Goal: Task Accomplishment & Management: Complete application form

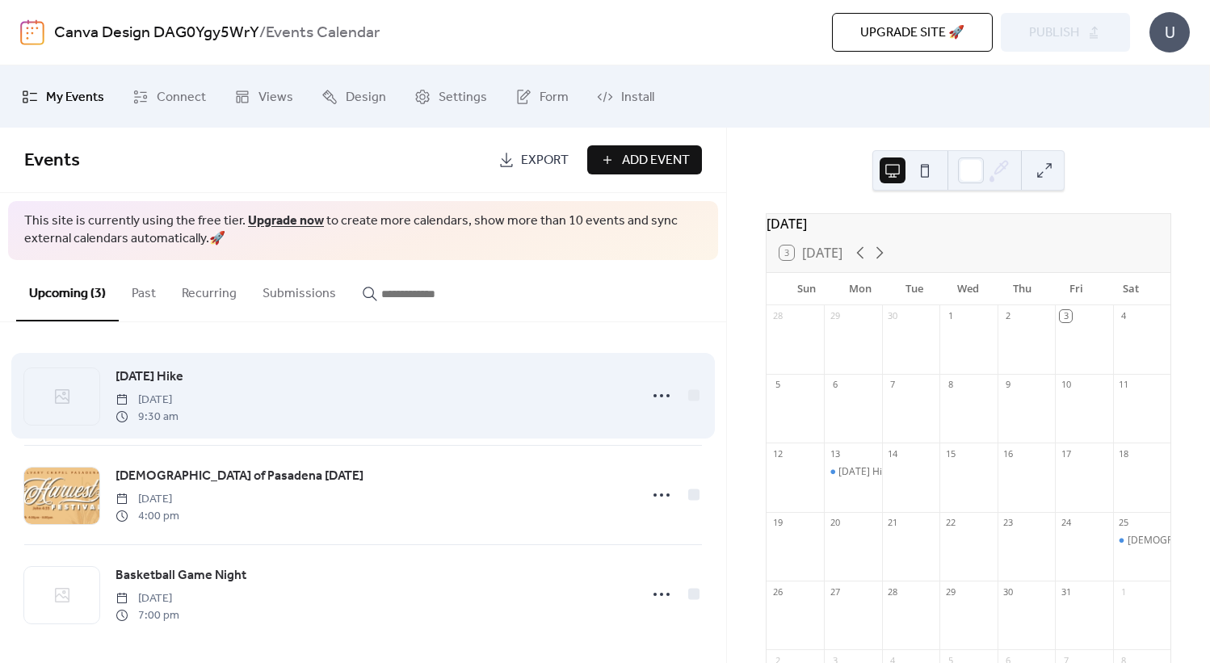
click at [63, 401] on icon at bounding box center [62, 396] width 19 height 19
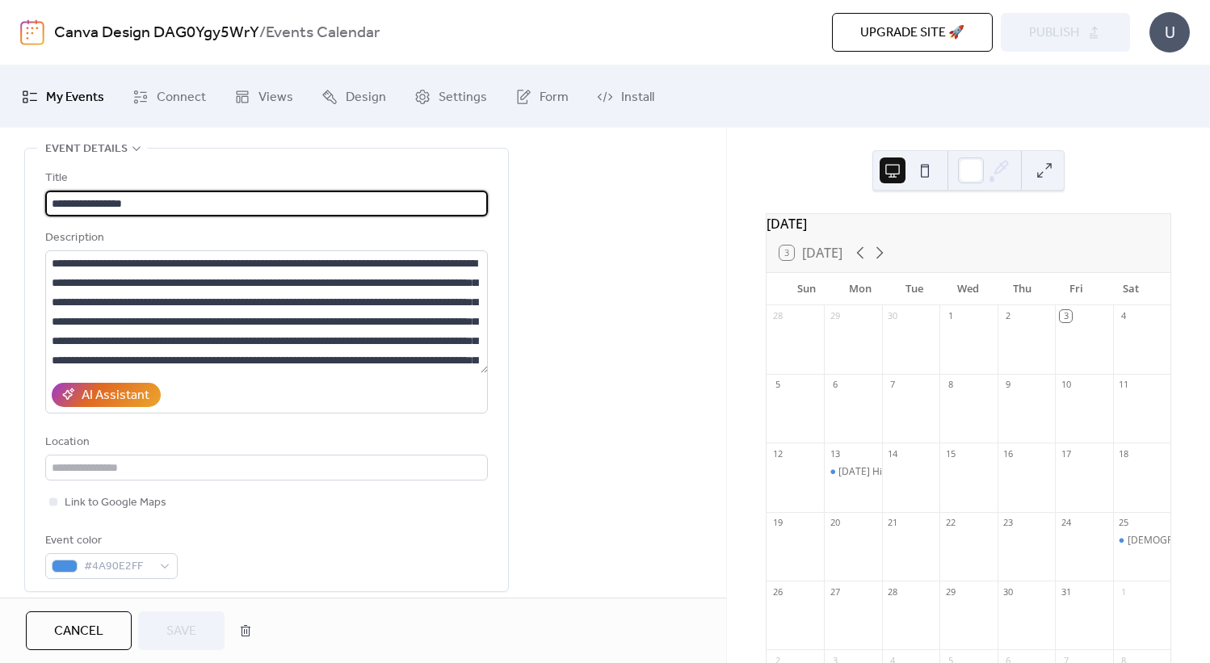
scroll to position [661, 0]
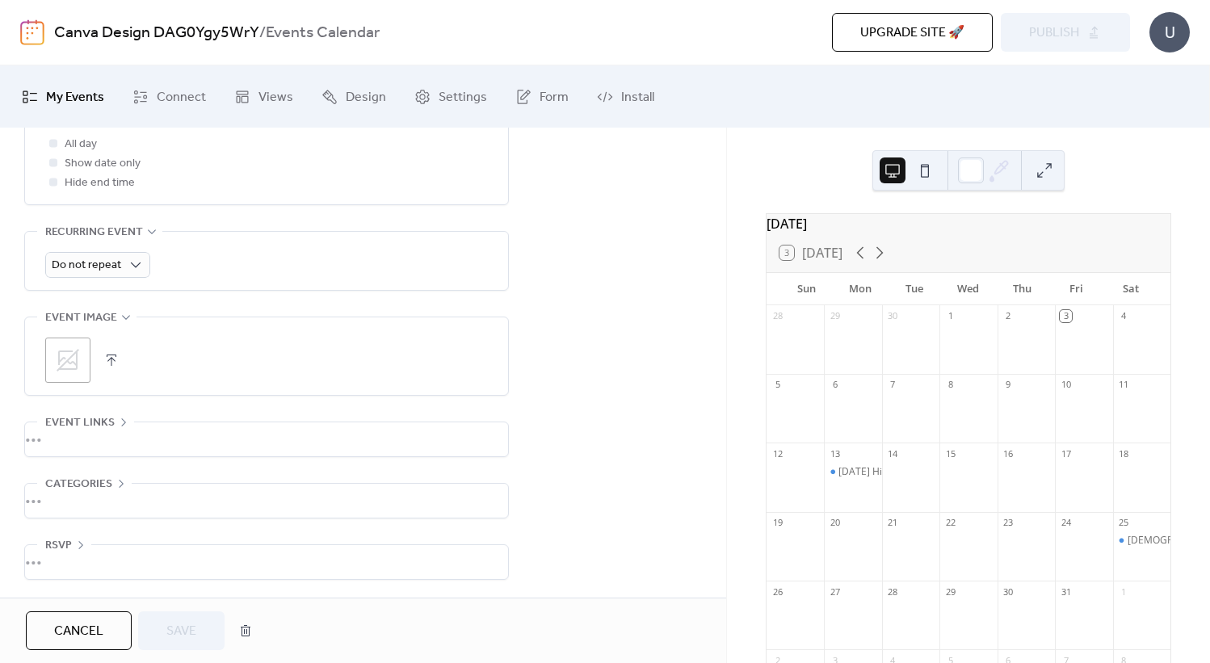
click at [106, 354] on button "button" at bounding box center [111, 360] width 23 height 23
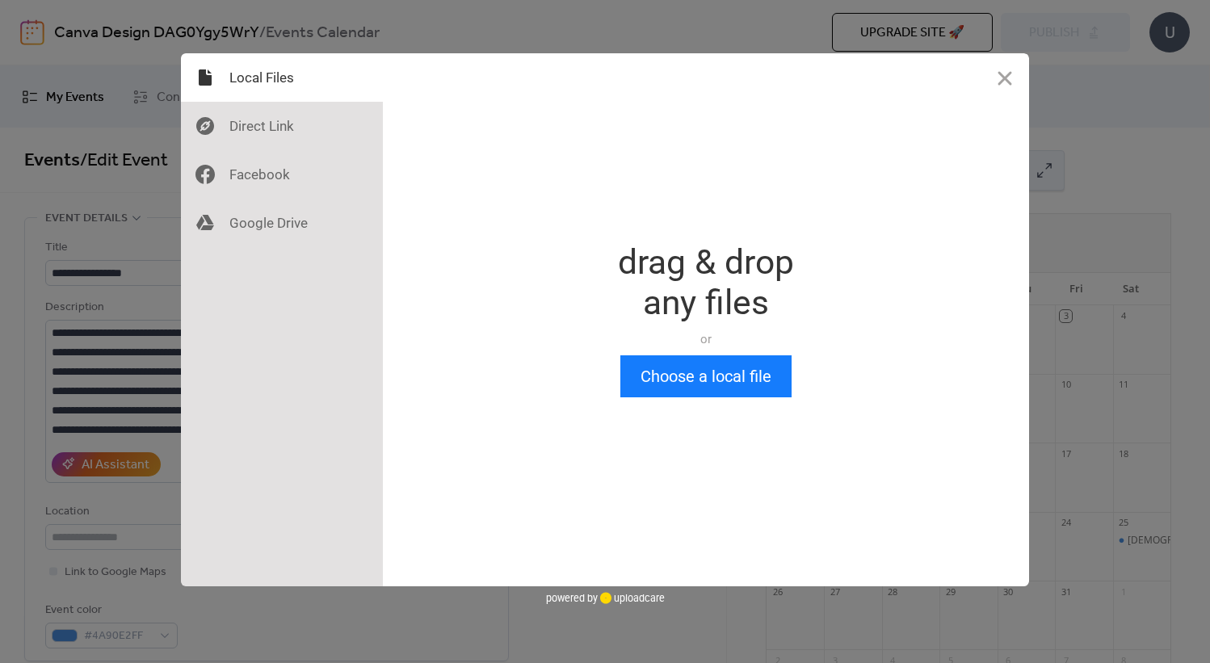
scroll to position [0, 0]
click at [697, 381] on button "Choose a local file" at bounding box center [705, 376] width 171 height 42
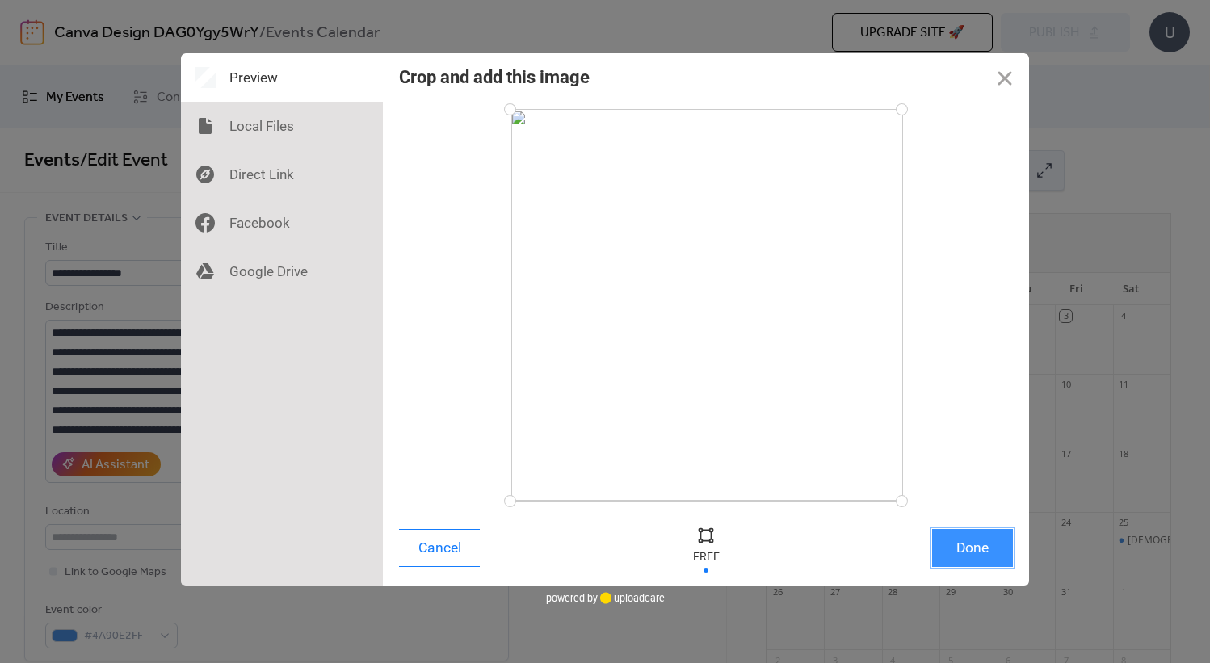
click at [987, 550] on button "Done" at bounding box center [972, 548] width 81 height 38
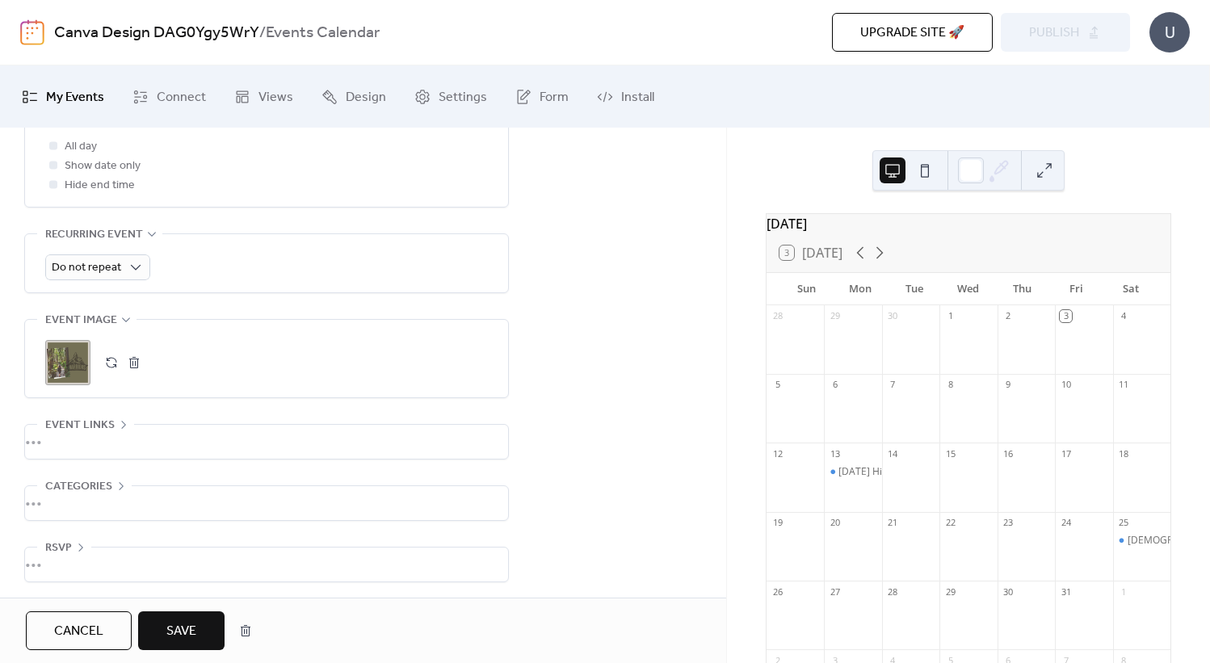
click at [181, 625] on span "Save" at bounding box center [181, 631] width 30 height 19
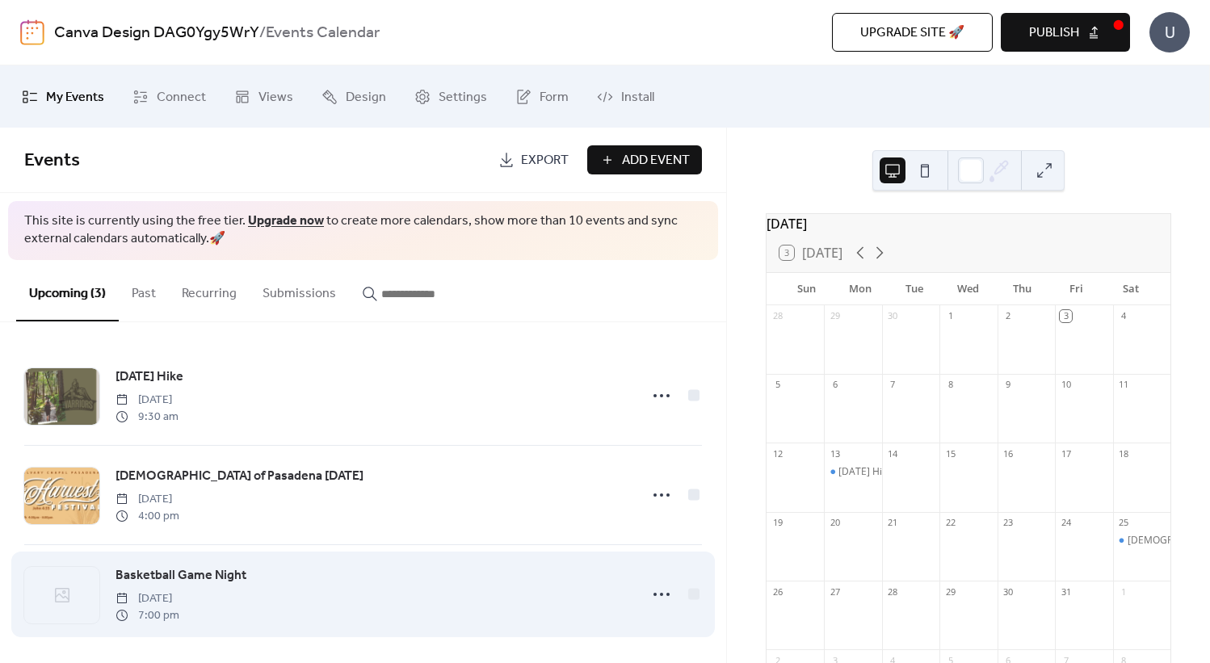
click at [59, 609] on div at bounding box center [61, 595] width 75 height 57
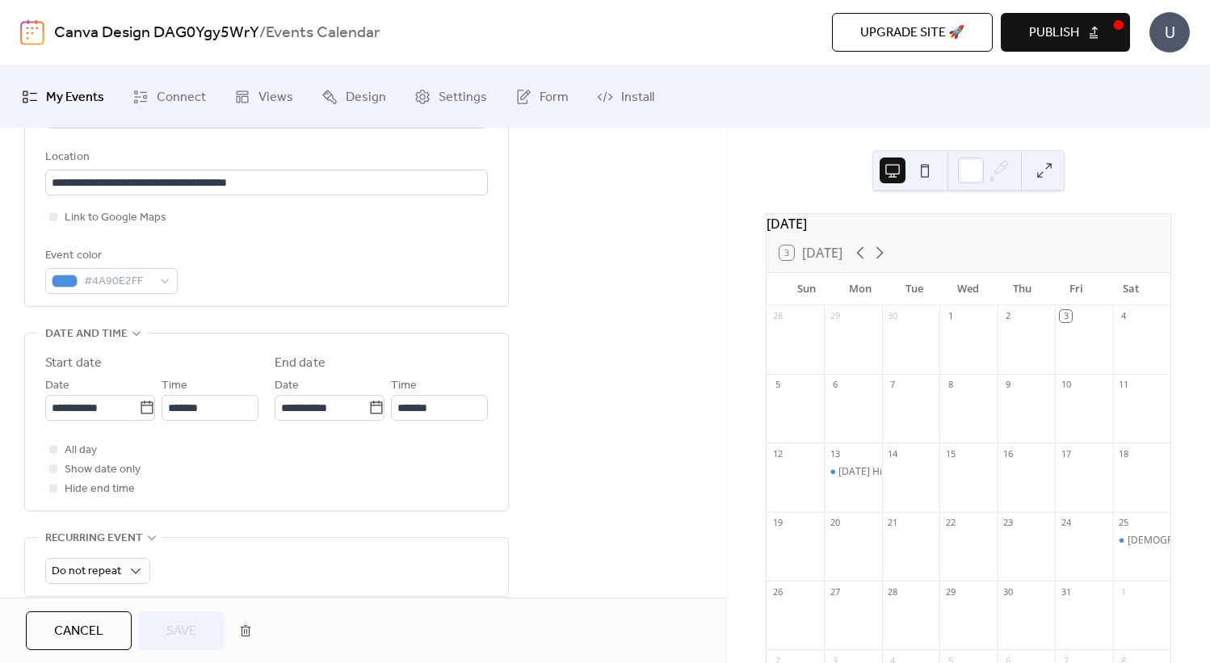
scroll to position [500, 0]
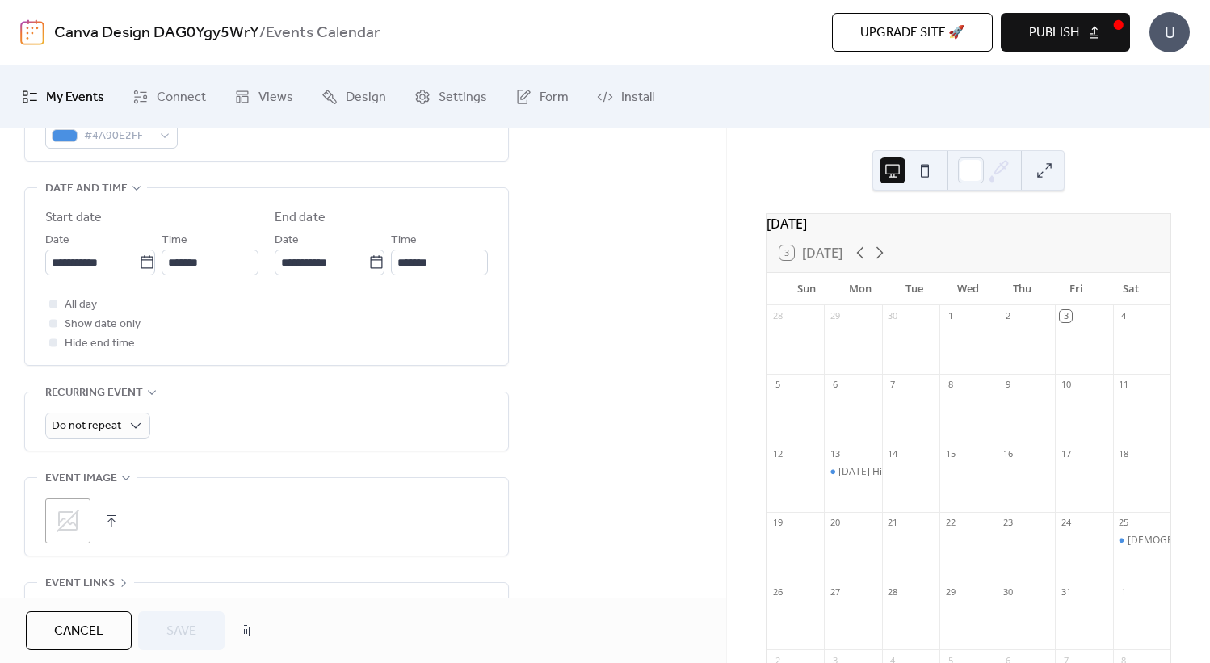
click at [108, 522] on button "button" at bounding box center [111, 521] width 23 height 23
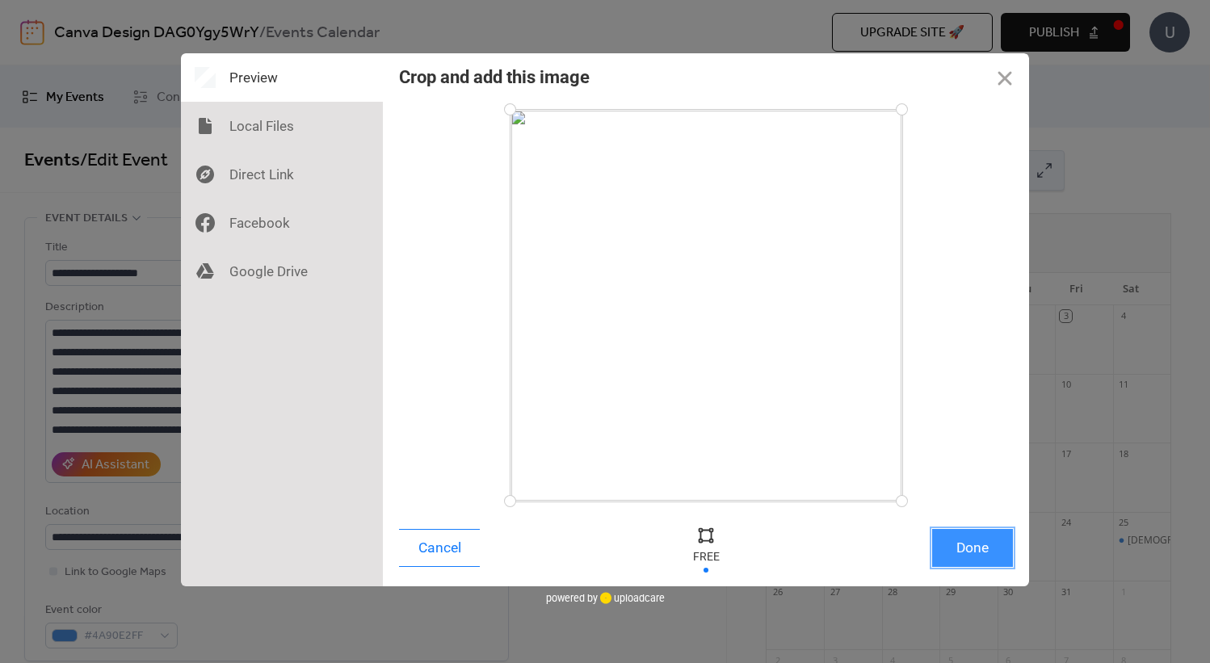
click at [971, 555] on button "Done" at bounding box center [972, 548] width 81 height 38
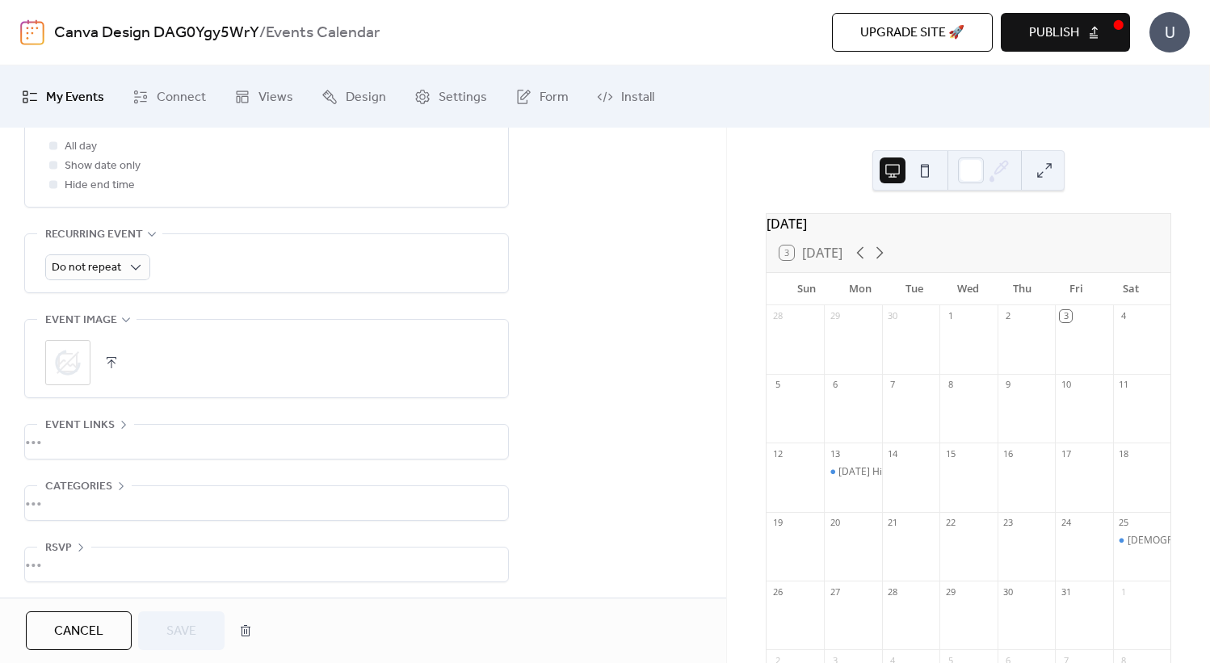
scroll to position [661, 0]
click at [188, 629] on span "Save" at bounding box center [181, 631] width 30 height 19
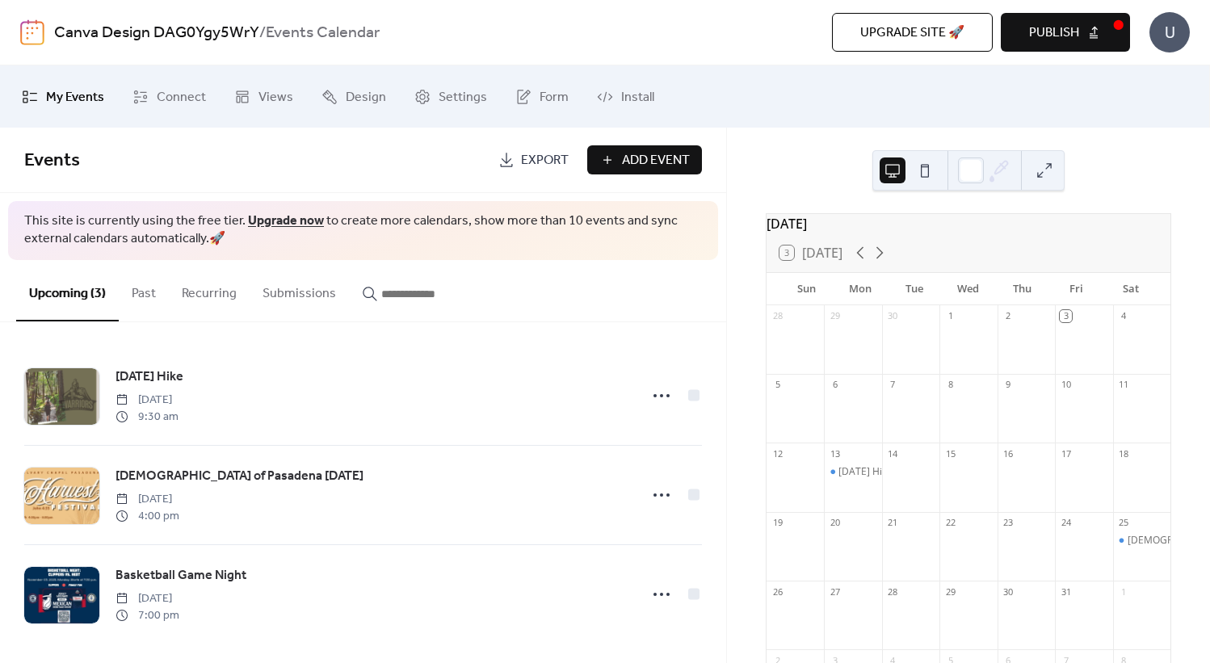
click at [1084, 27] on button "Publish" at bounding box center [1065, 32] width 129 height 39
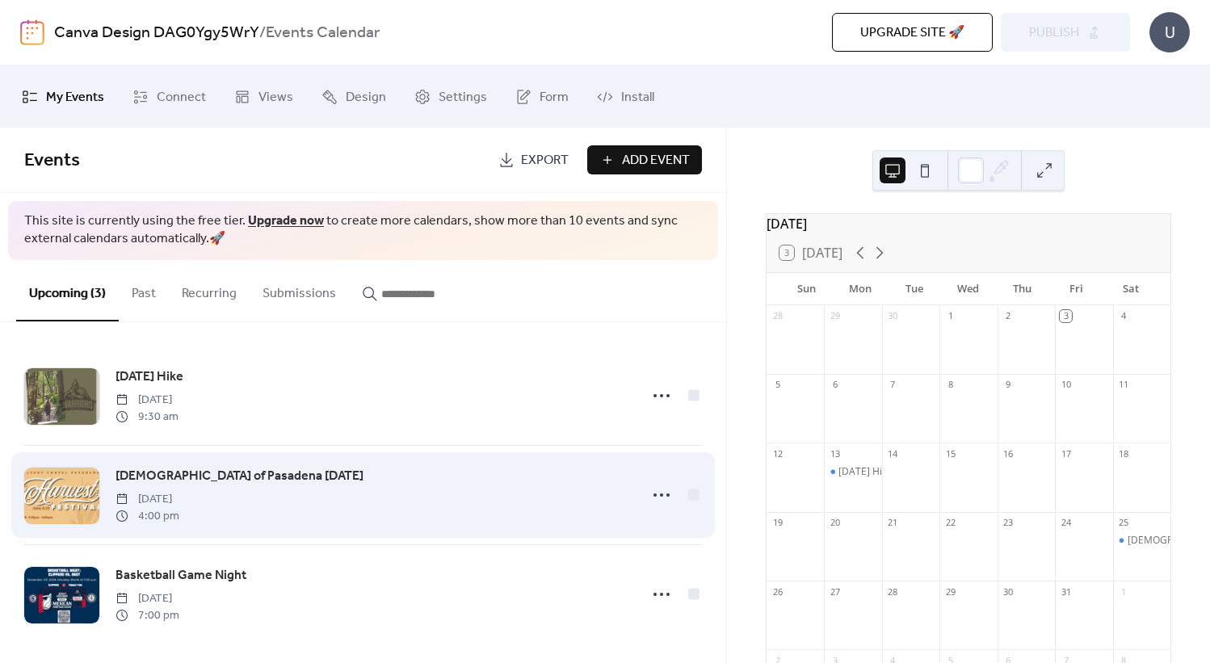
scroll to position [5, 0]
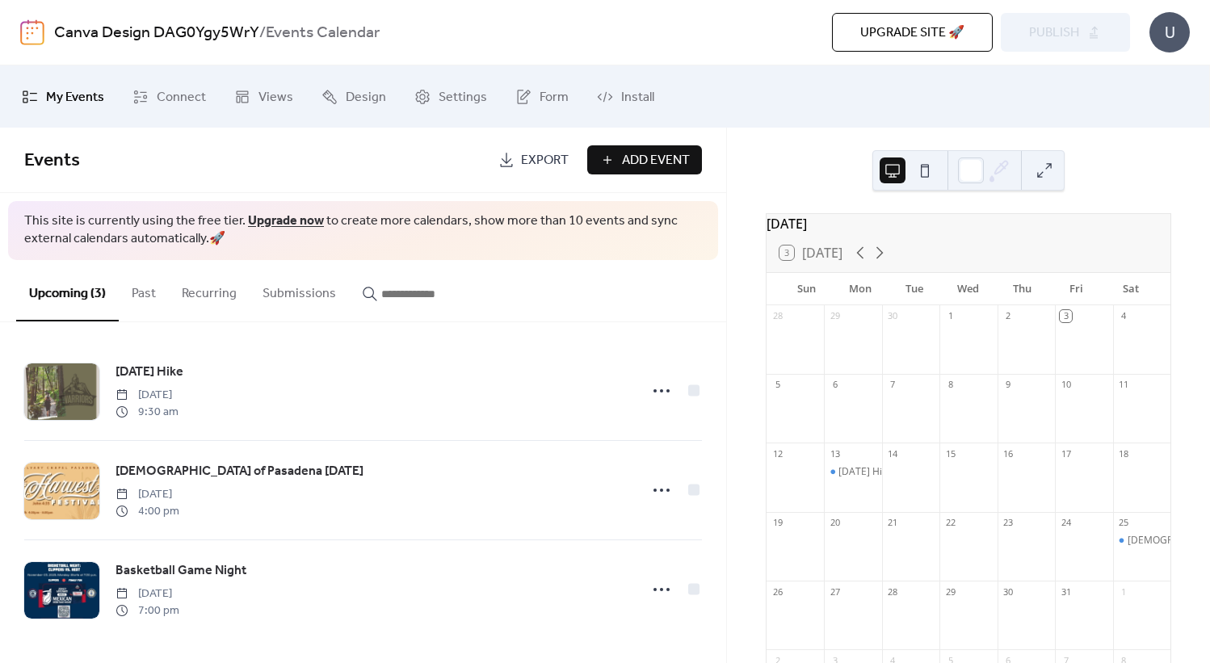
click at [649, 164] on span "Add Event" at bounding box center [656, 160] width 68 height 19
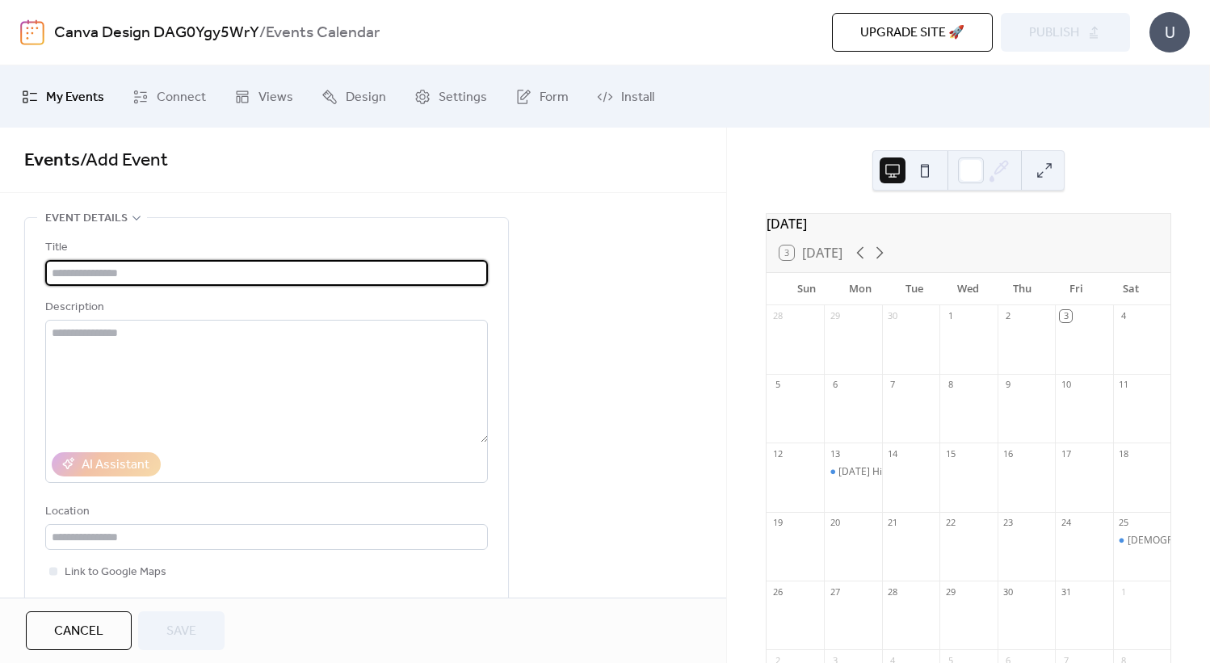
click at [292, 277] on input "text" at bounding box center [266, 273] width 443 height 26
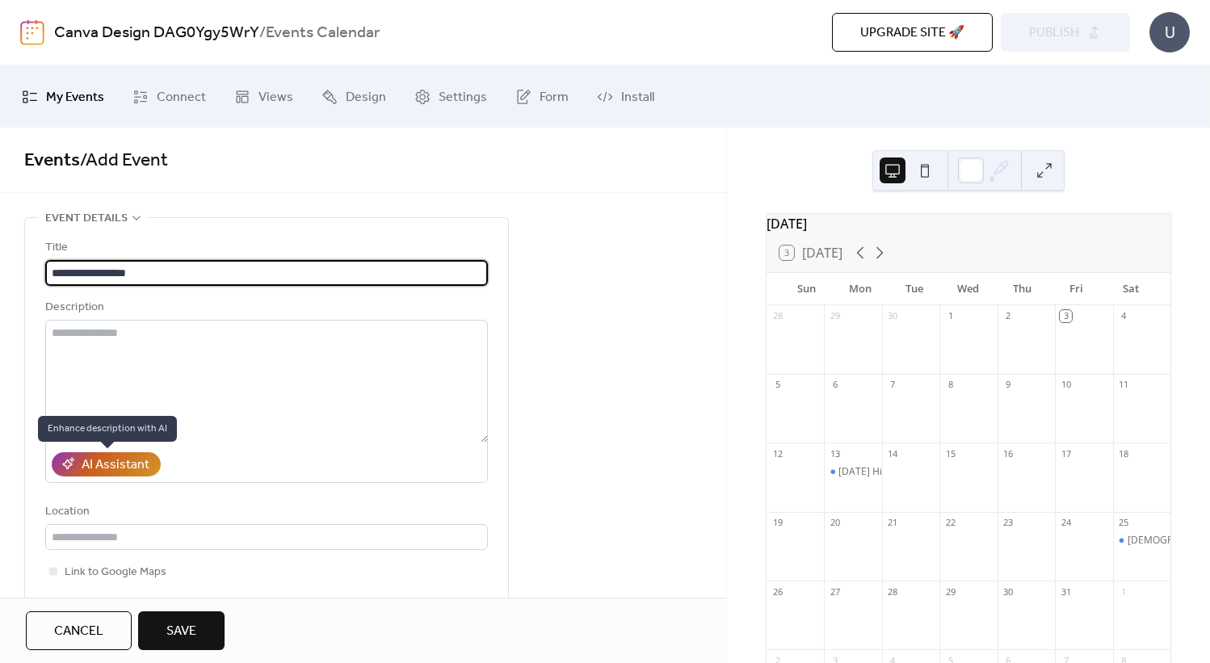
type input "**********"
click at [104, 462] on div "AI Assistant" at bounding box center [116, 465] width 68 height 19
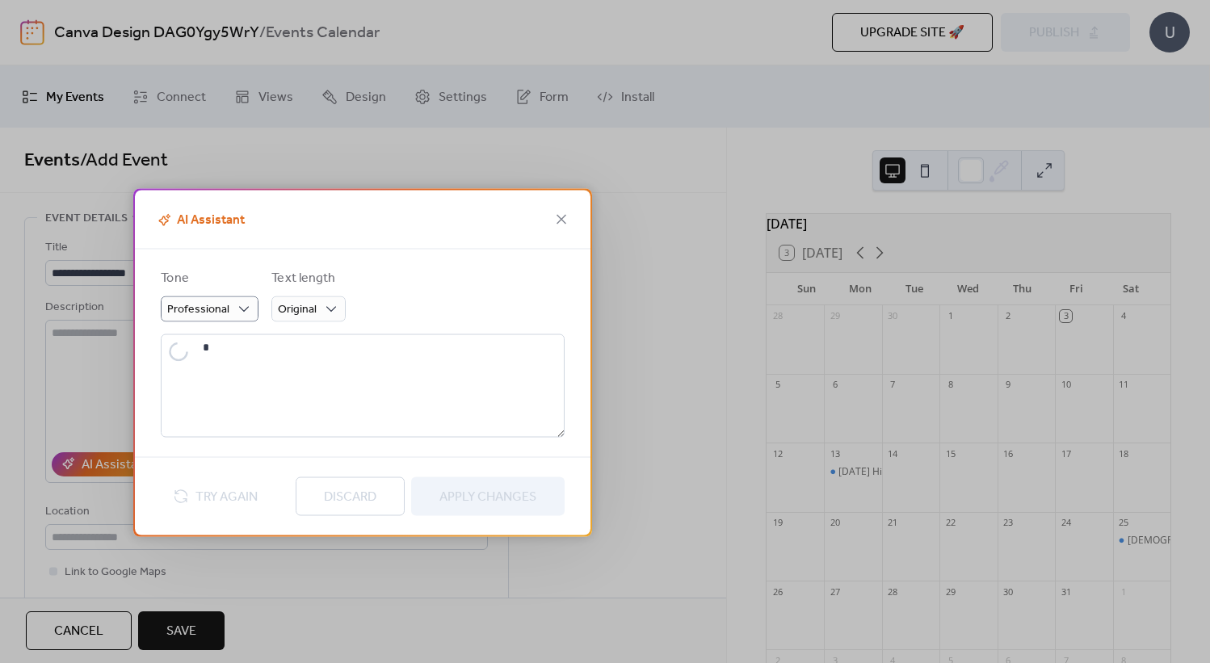
type textarea "**********"
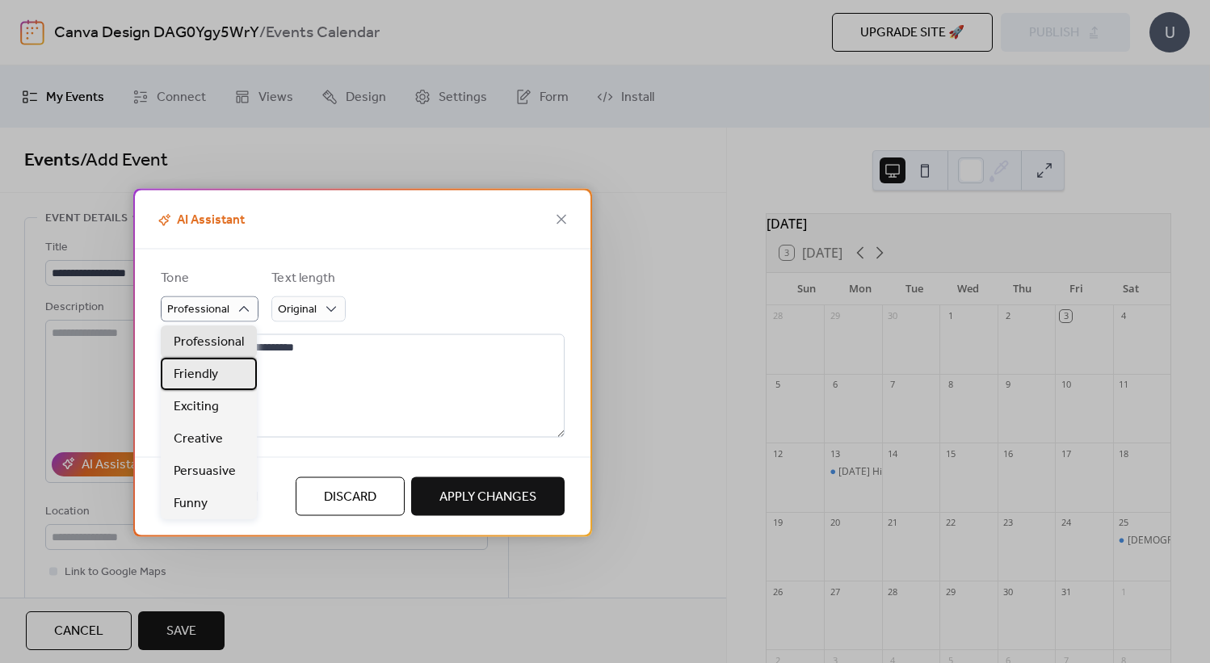
click at [212, 380] on span "Friendly" at bounding box center [196, 374] width 44 height 19
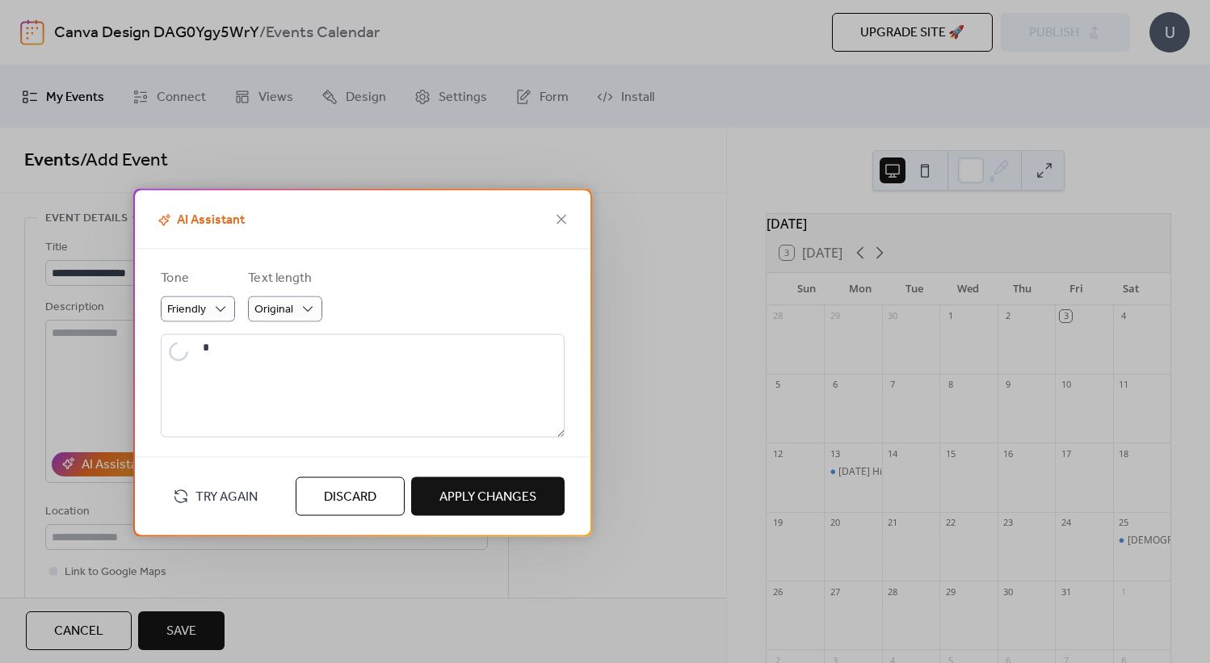
type textarea "**********"
click at [317, 317] on div "Original" at bounding box center [285, 309] width 74 height 26
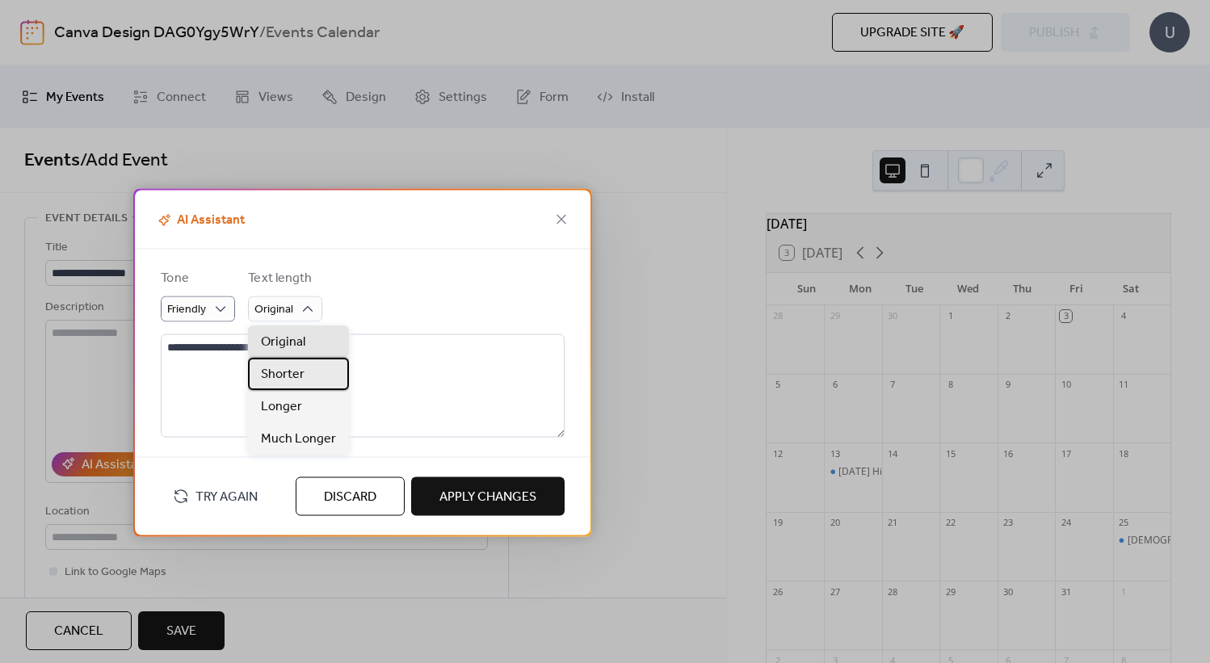
click at [299, 368] on span "Shorter" at bounding box center [283, 374] width 44 height 19
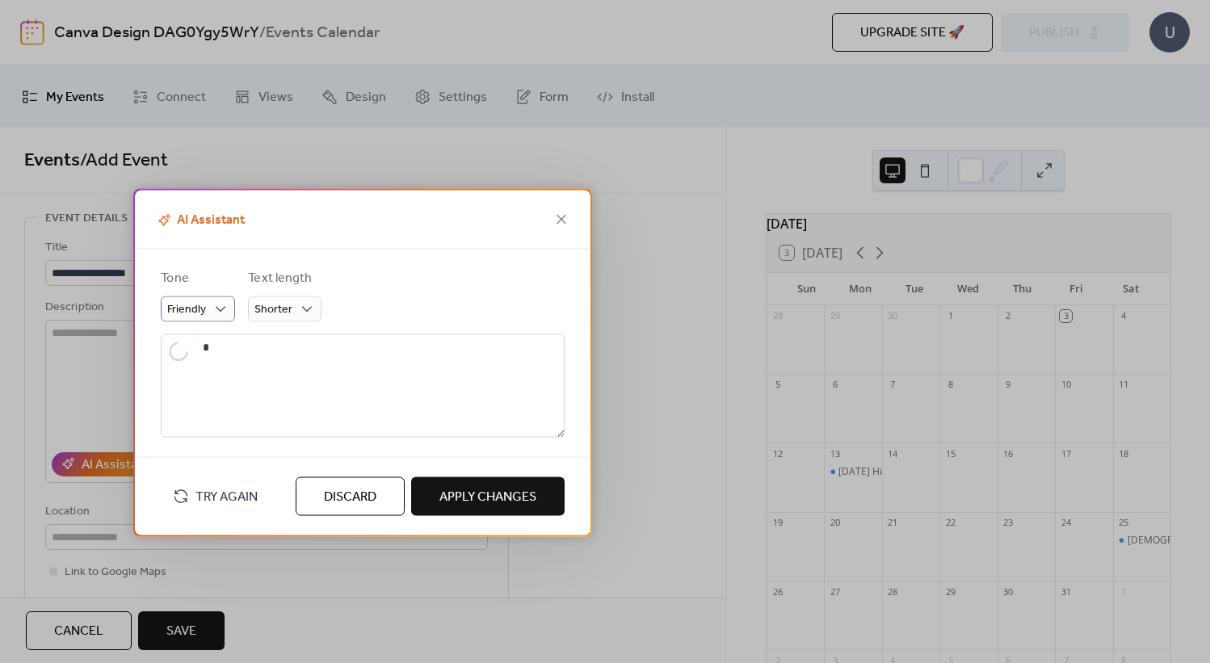
type textarea "**********"
click at [491, 500] on span "Apply Changes" at bounding box center [487, 497] width 97 height 19
type textarea "**********"
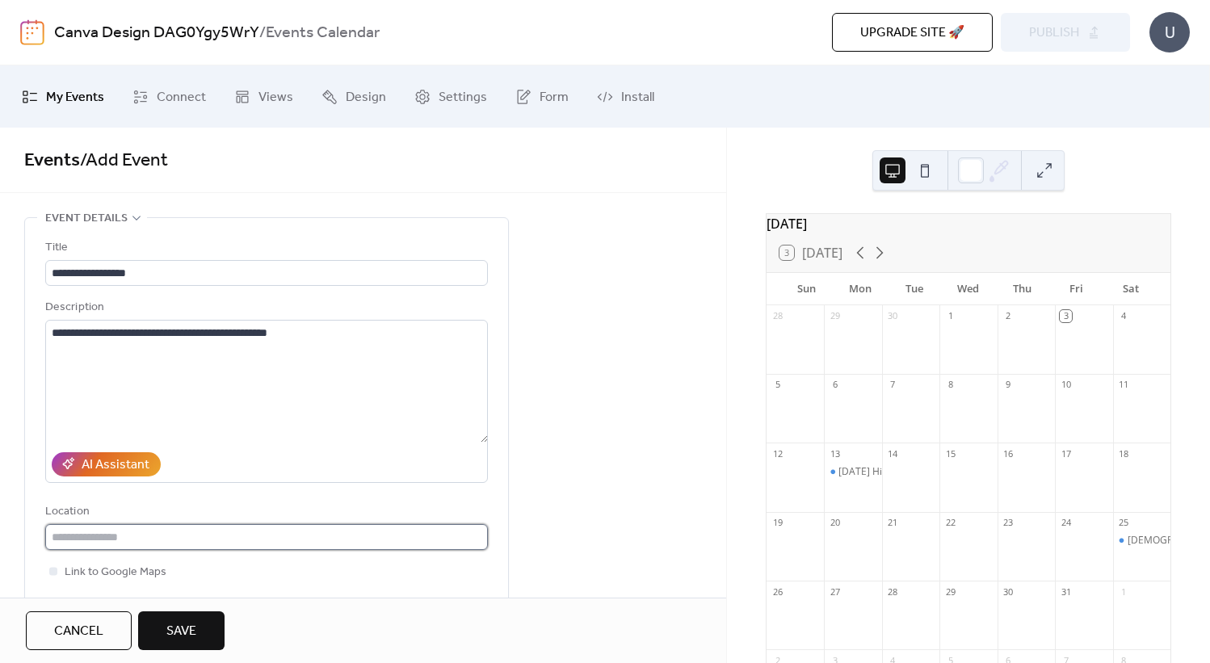
click at [191, 540] on input "text" at bounding box center [266, 537] width 443 height 26
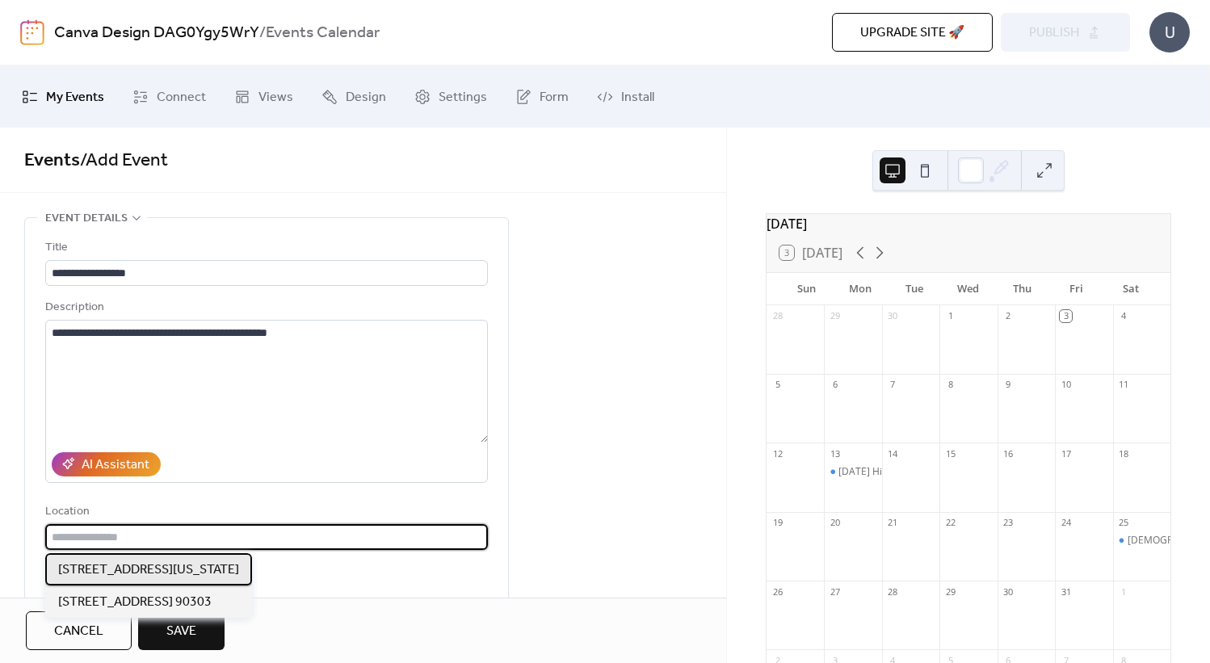
click at [191, 565] on span "[STREET_ADDRESS][US_STATE]" at bounding box center [148, 570] width 181 height 19
type input "**********"
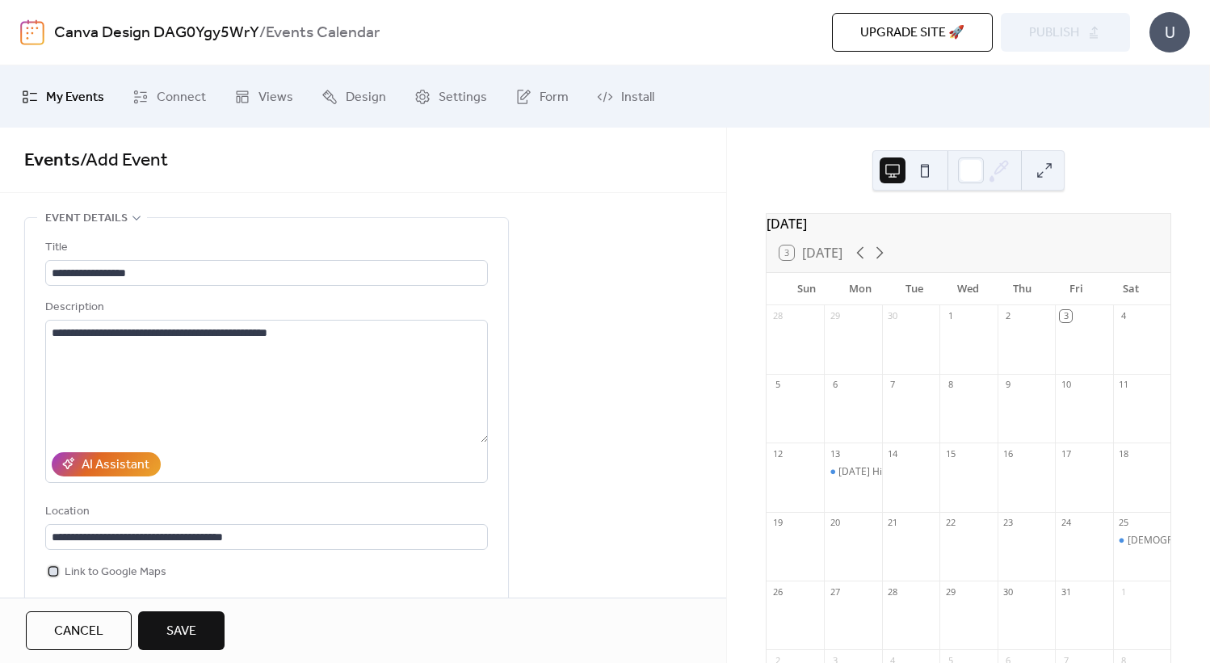
click at [53, 572] on div at bounding box center [53, 571] width 8 height 8
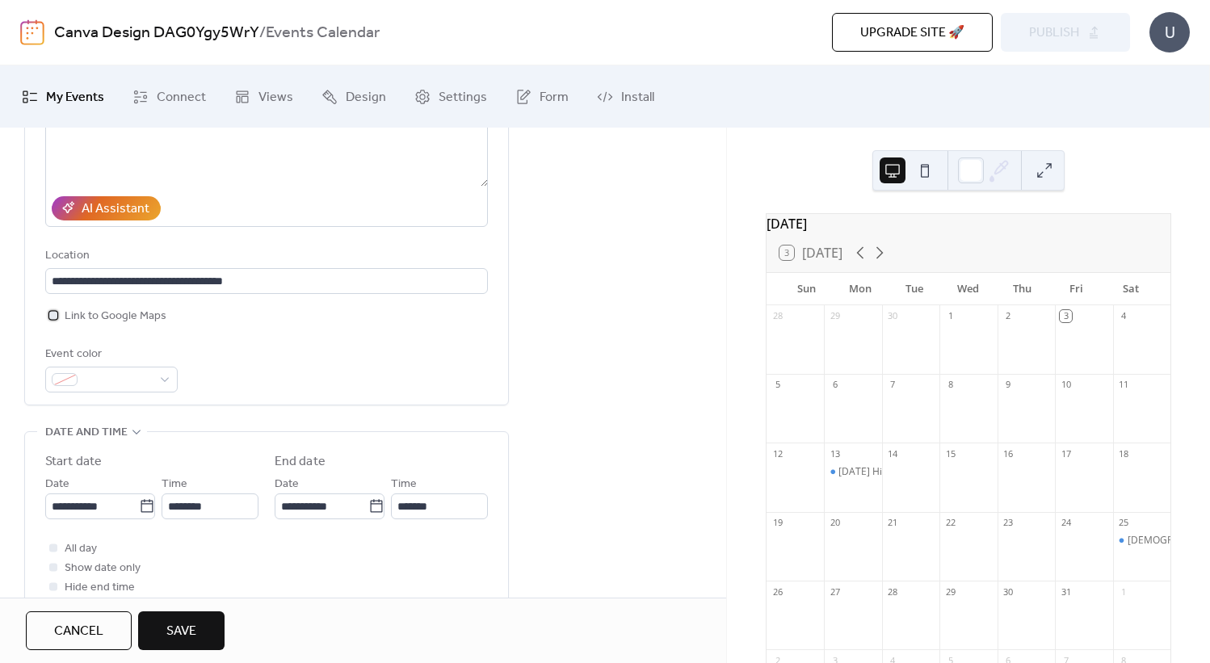
scroll to position [326, 0]
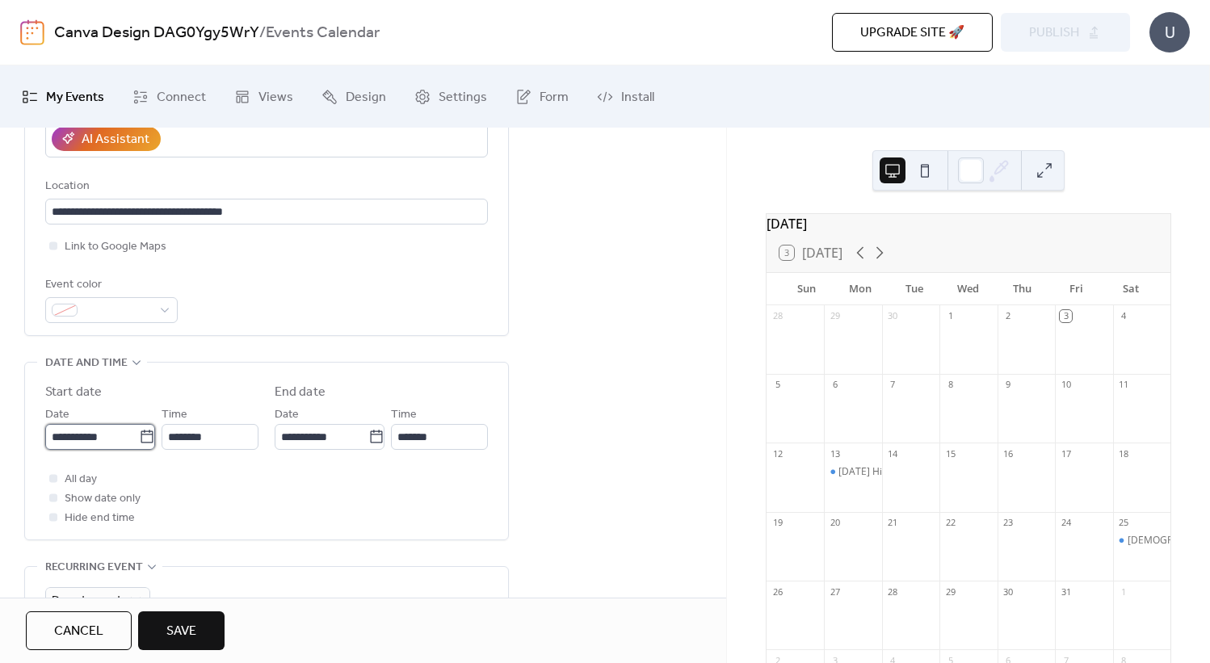
click at [133, 440] on input "**********" at bounding box center [92, 437] width 94 height 26
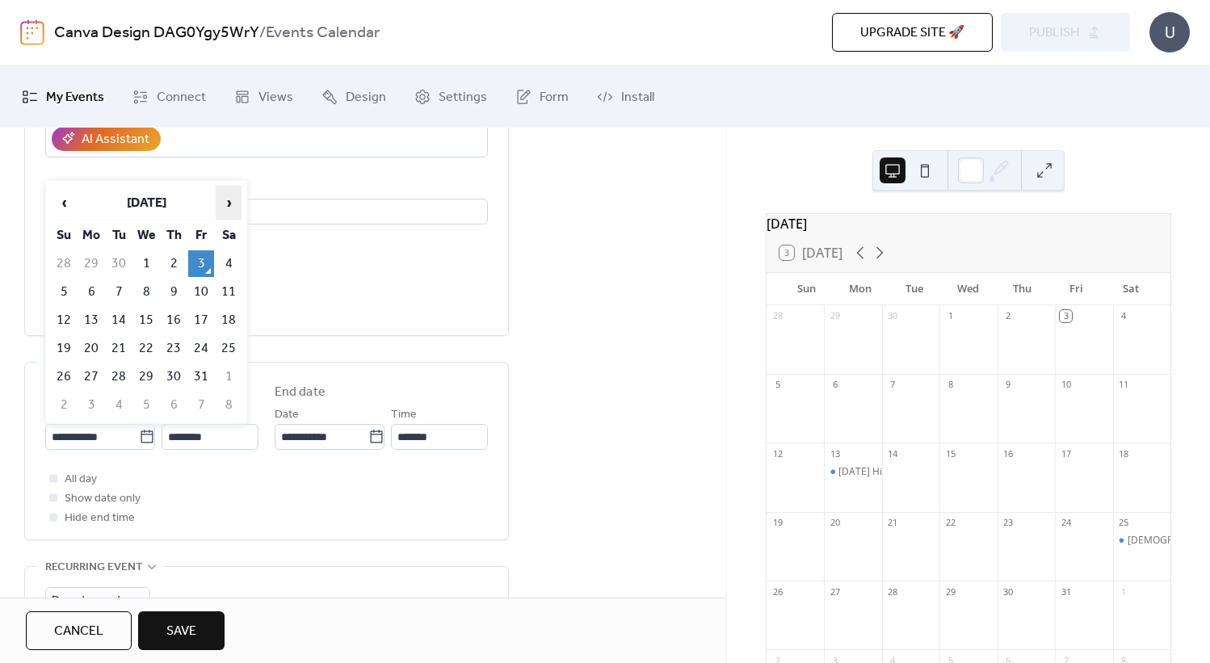
click at [232, 205] on span "›" at bounding box center [228, 203] width 24 height 32
click at [68, 348] on td "16" at bounding box center [64, 348] width 26 height 27
type input "**********"
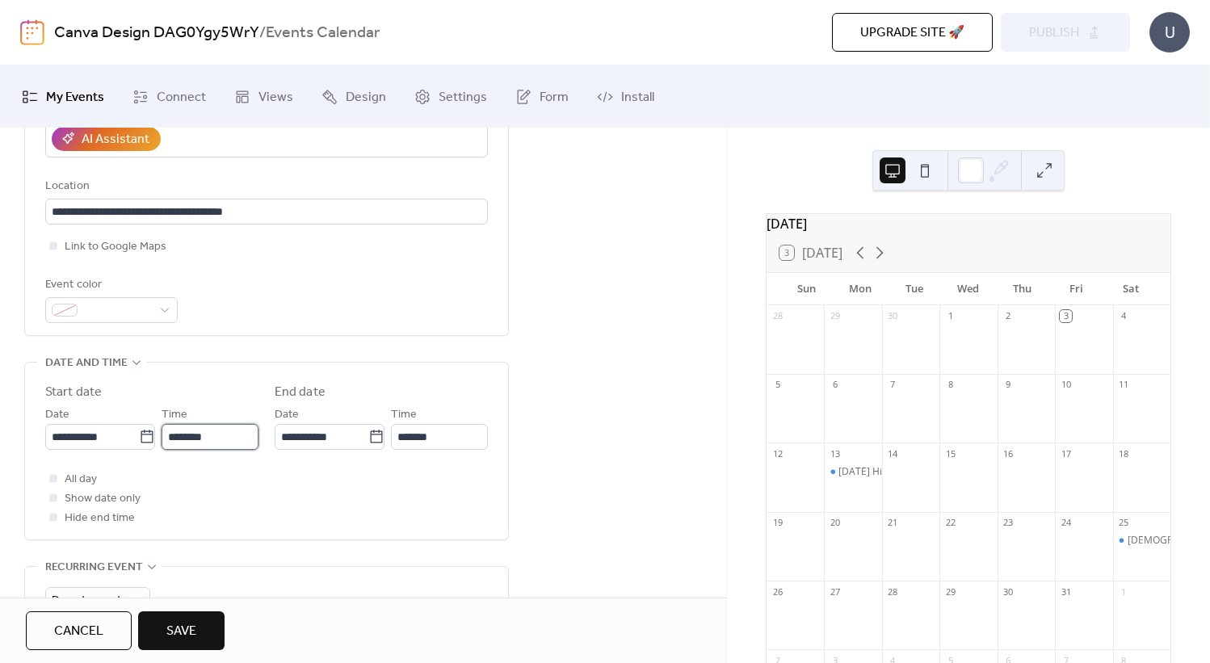
click at [178, 440] on input "********" at bounding box center [210, 437] width 97 height 26
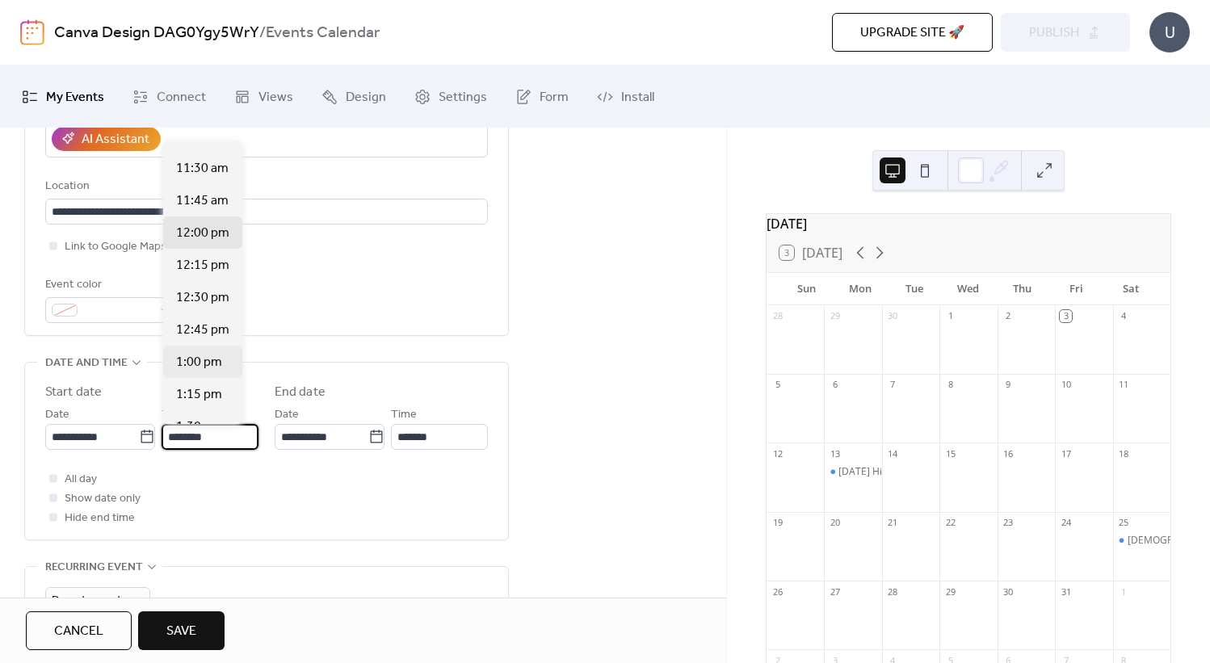
scroll to position [1425, 0]
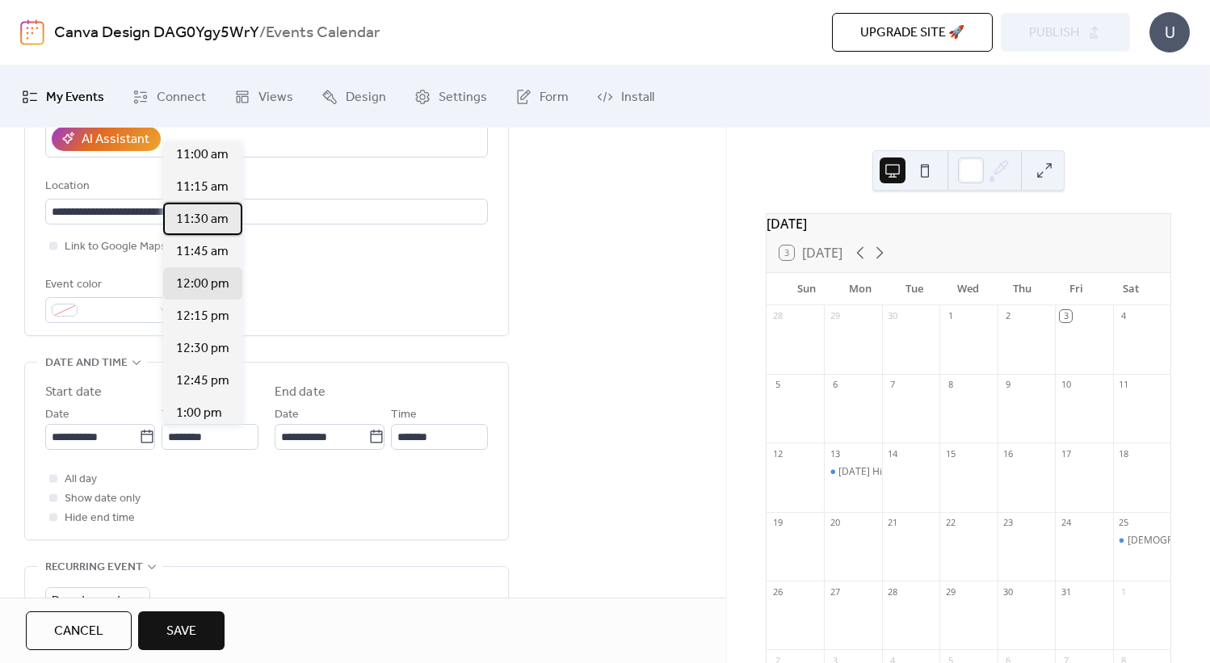
click at [207, 224] on span "11:30 am" at bounding box center [202, 219] width 53 height 19
type input "********"
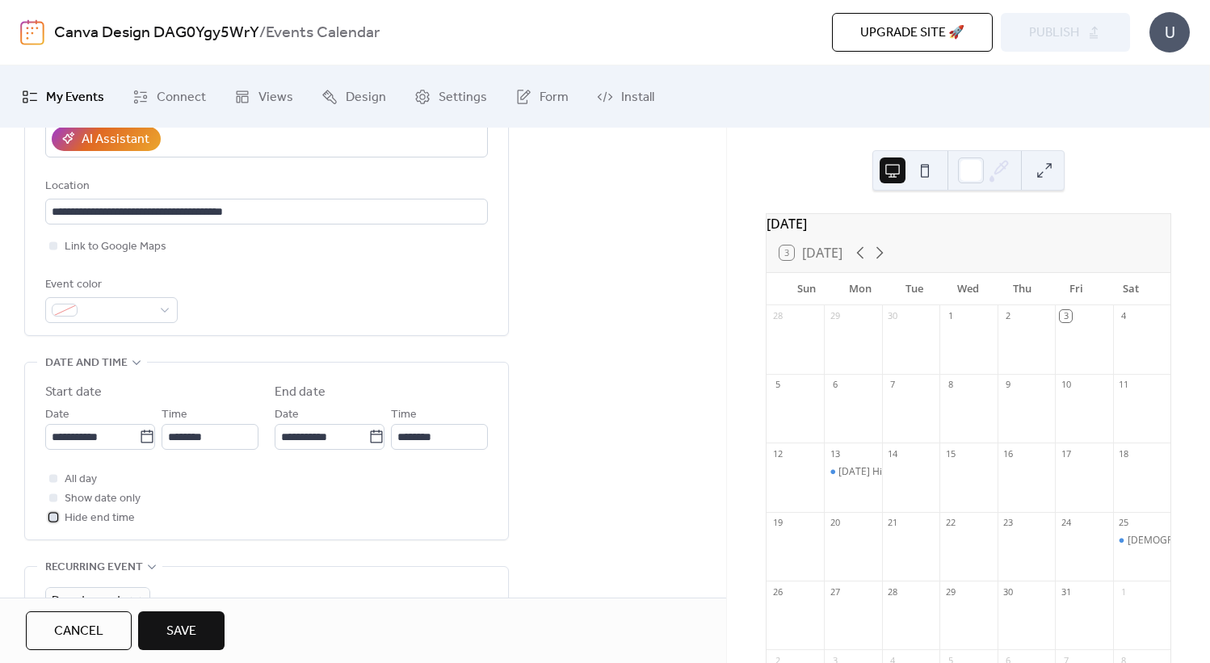
click at [49, 516] on div at bounding box center [53, 517] width 8 height 8
click at [53, 500] on div at bounding box center [53, 498] width 8 height 8
click at [53, 521] on div at bounding box center [53, 517] width 16 height 16
click at [56, 497] on div at bounding box center [53, 498] width 8 height 8
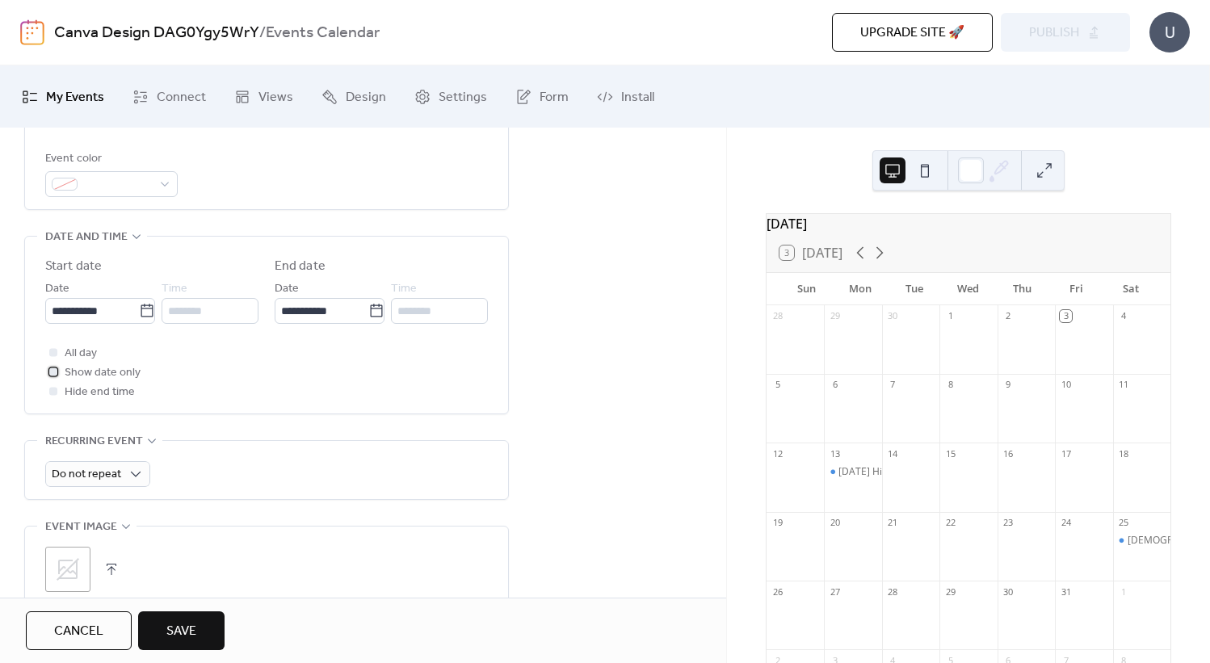
scroll to position [495, 0]
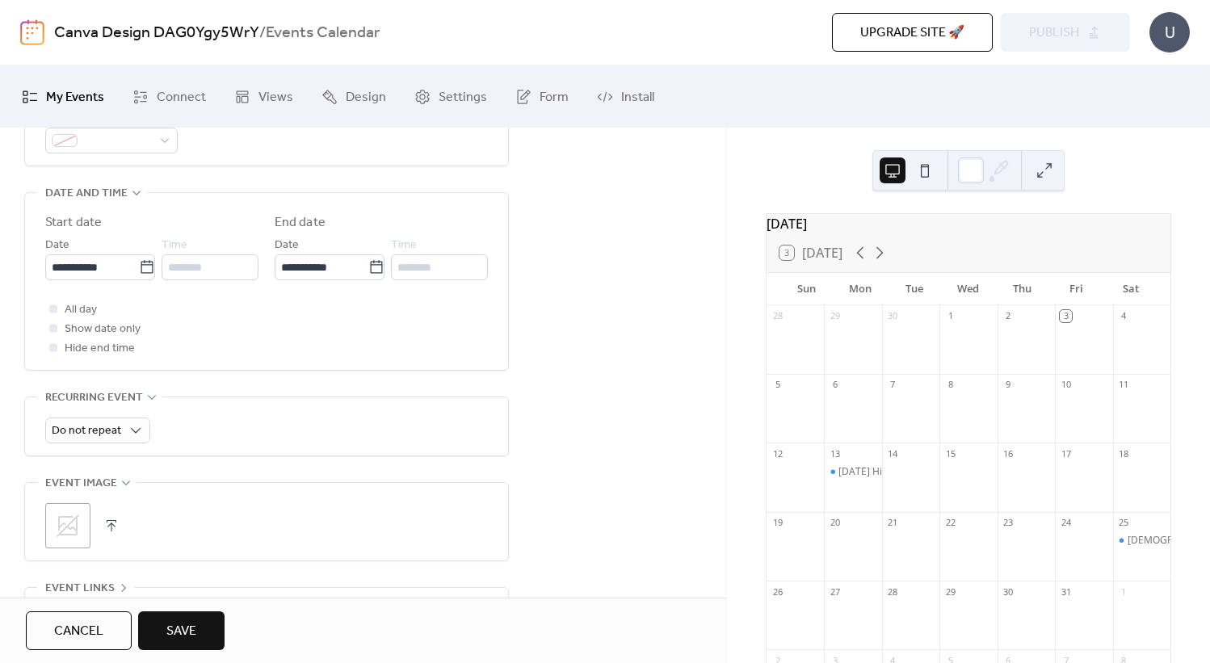
click at [113, 530] on button "button" at bounding box center [111, 526] width 23 height 23
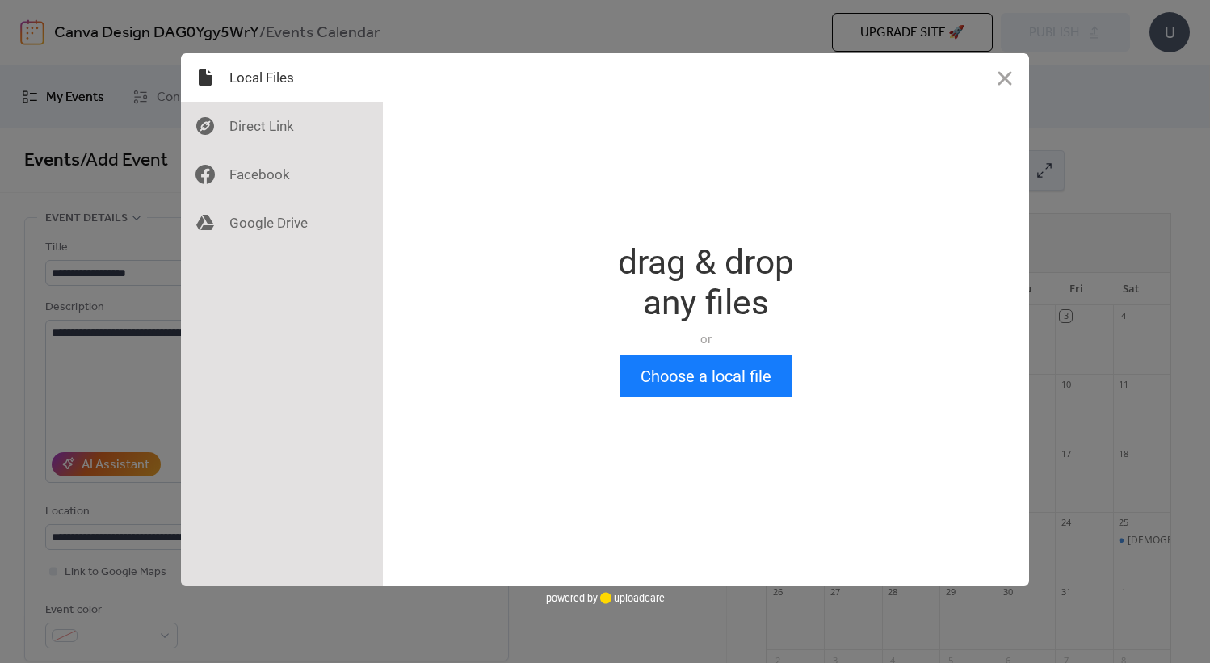
scroll to position [0, 0]
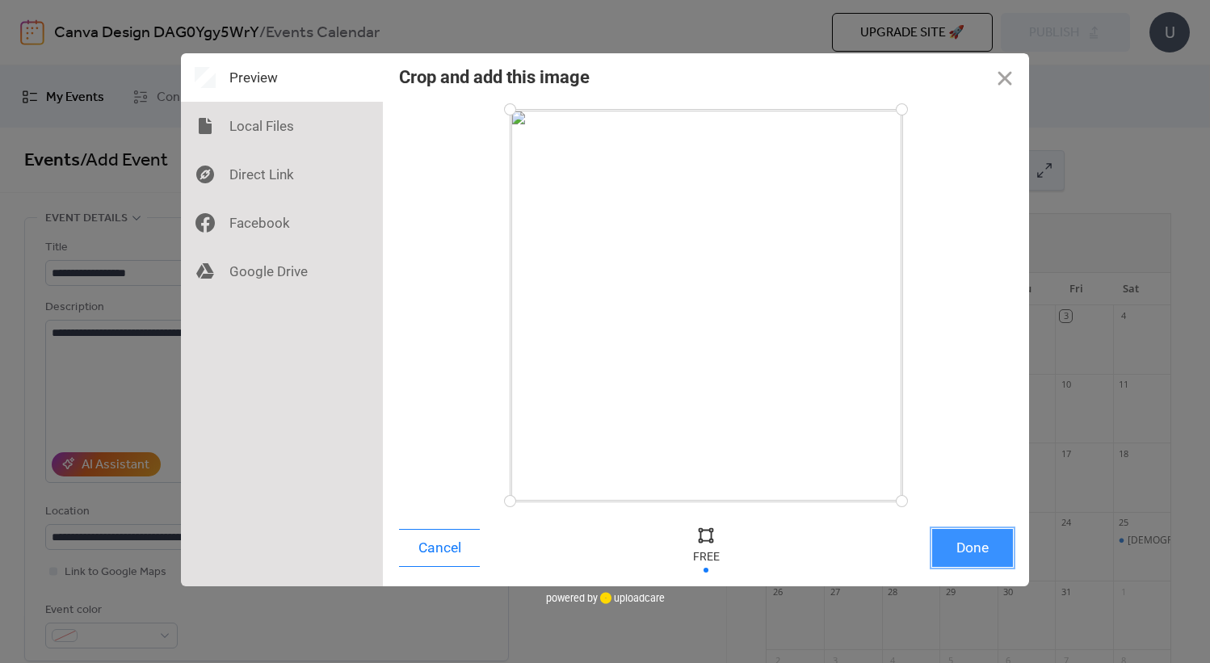
click at [975, 556] on button "Done" at bounding box center [972, 548] width 81 height 38
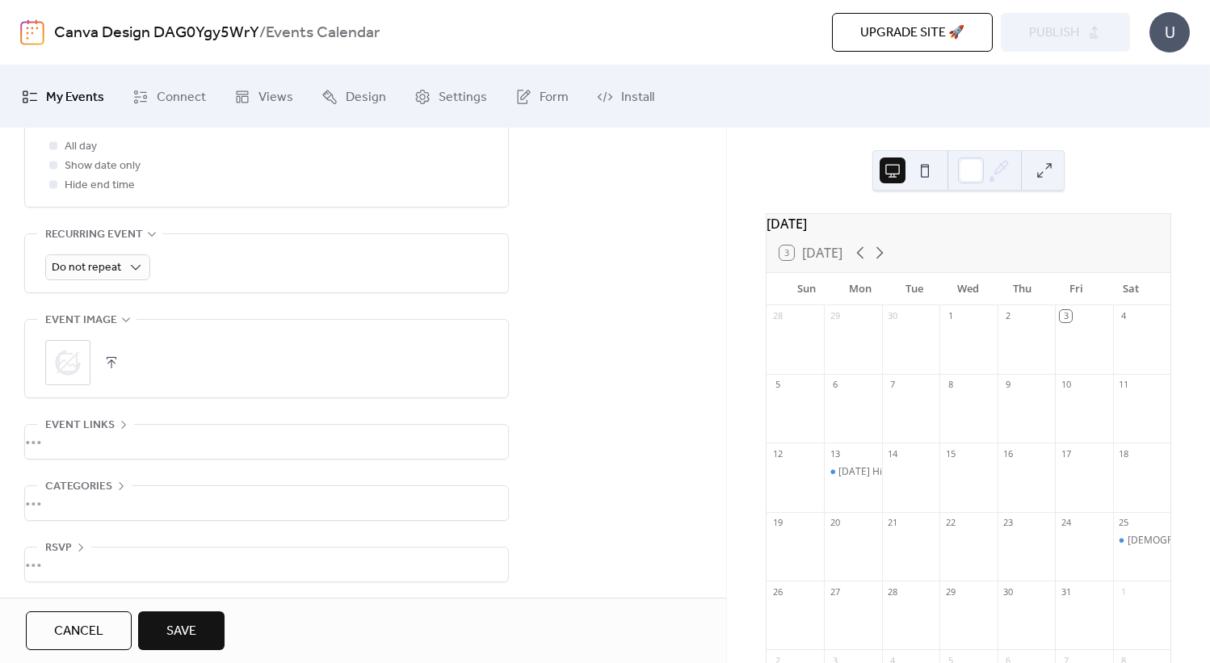
scroll to position [661, 0]
click at [185, 633] on span "Save" at bounding box center [181, 631] width 30 height 19
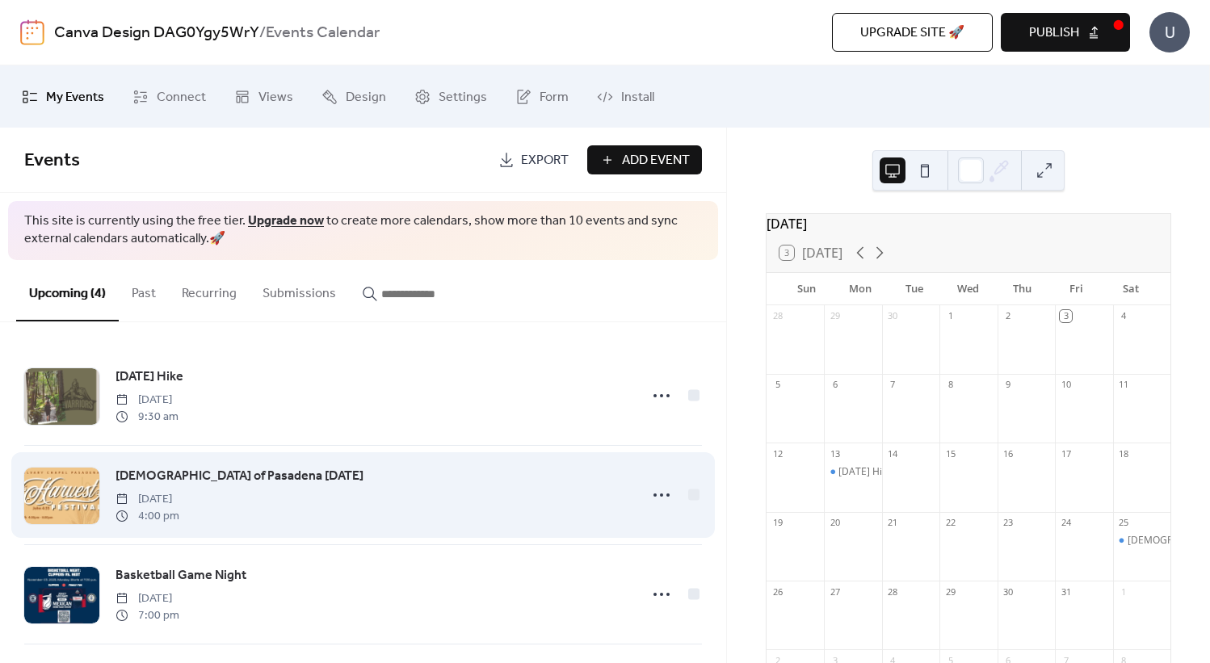
scroll to position [104, 0]
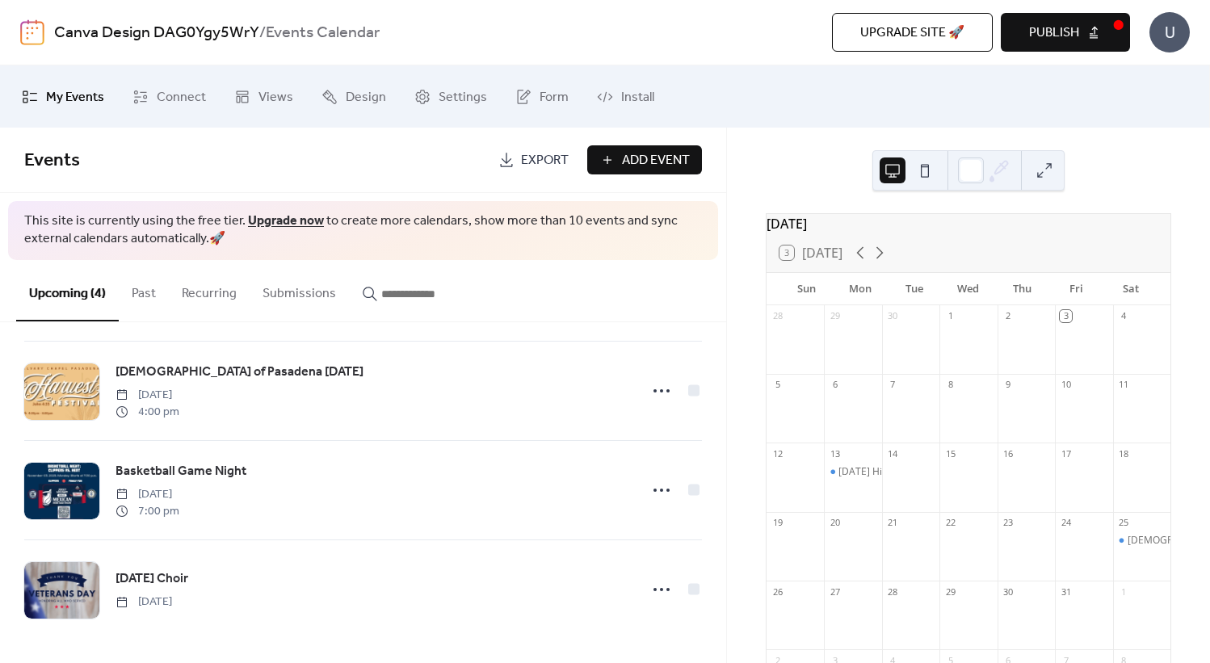
click at [1059, 28] on span "Publish" at bounding box center [1054, 32] width 50 height 19
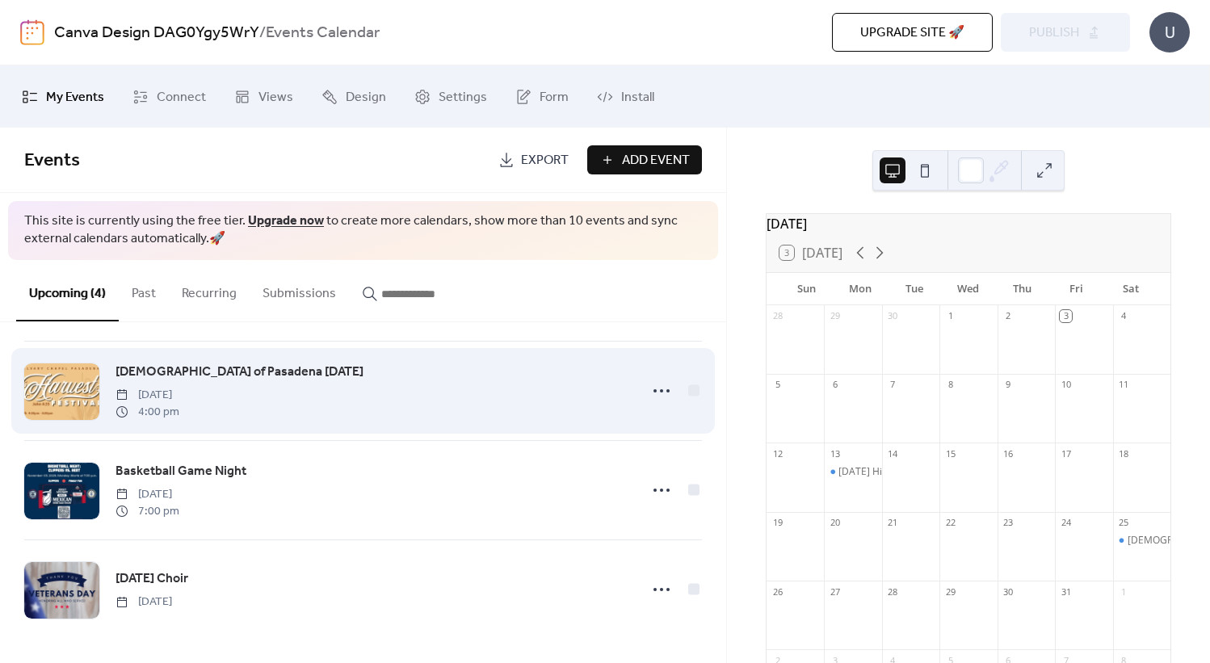
click at [84, 393] on div at bounding box center [61, 391] width 75 height 57
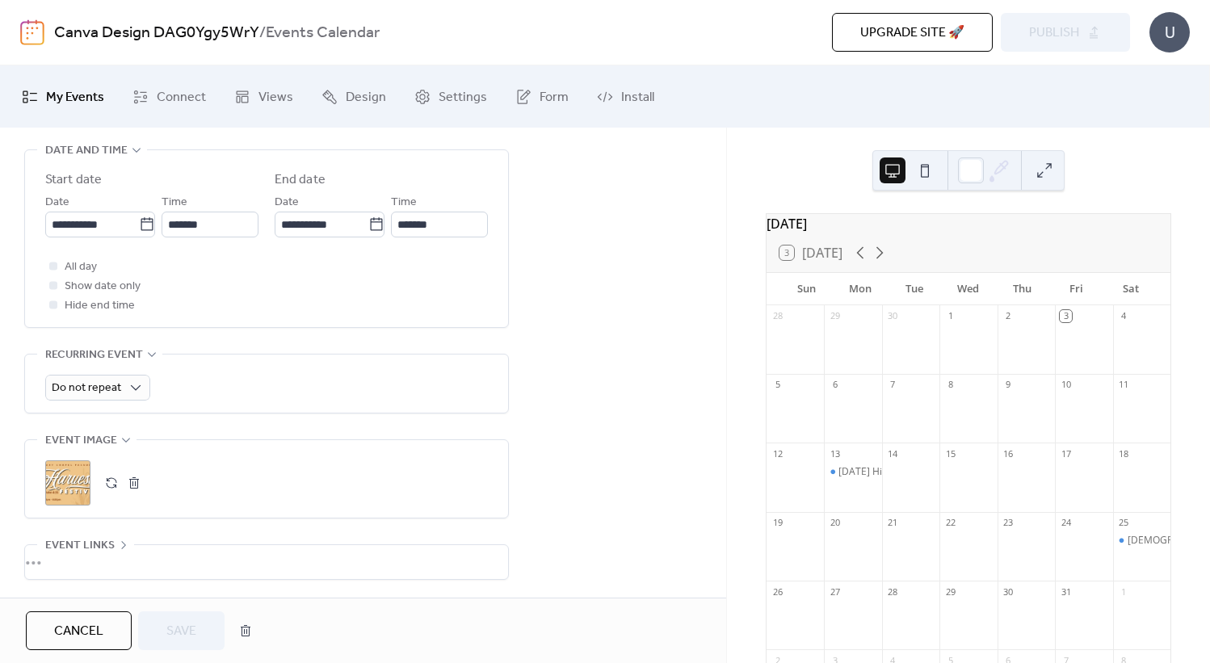
scroll to position [661, 0]
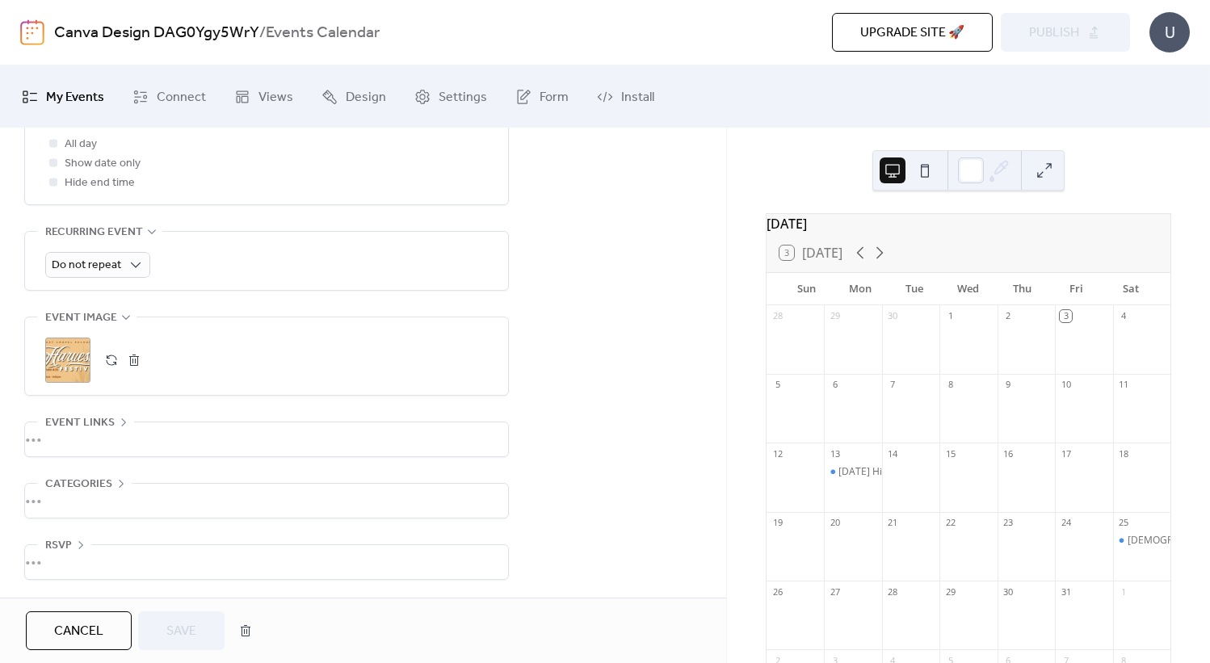
click at [137, 362] on button "button" at bounding box center [134, 360] width 23 height 23
click at [114, 359] on button "button" at bounding box center [111, 360] width 23 height 23
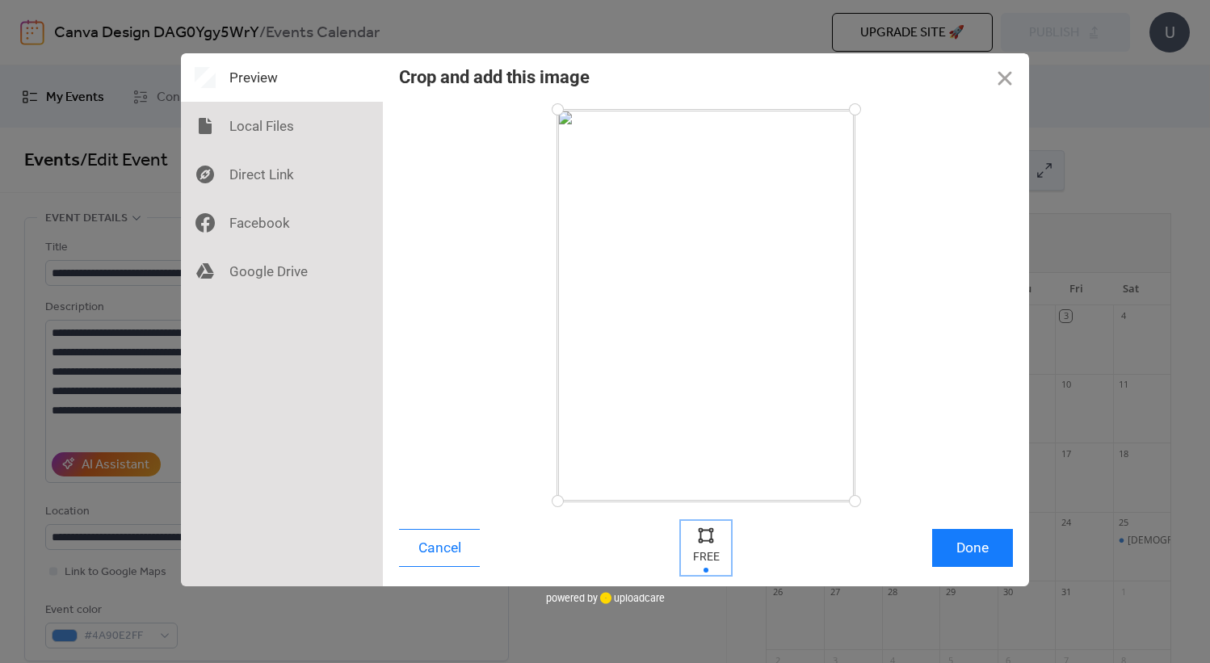
click at [703, 536] on div at bounding box center [706, 535] width 24 height 24
click at [977, 552] on button "Done" at bounding box center [972, 548] width 81 height 38
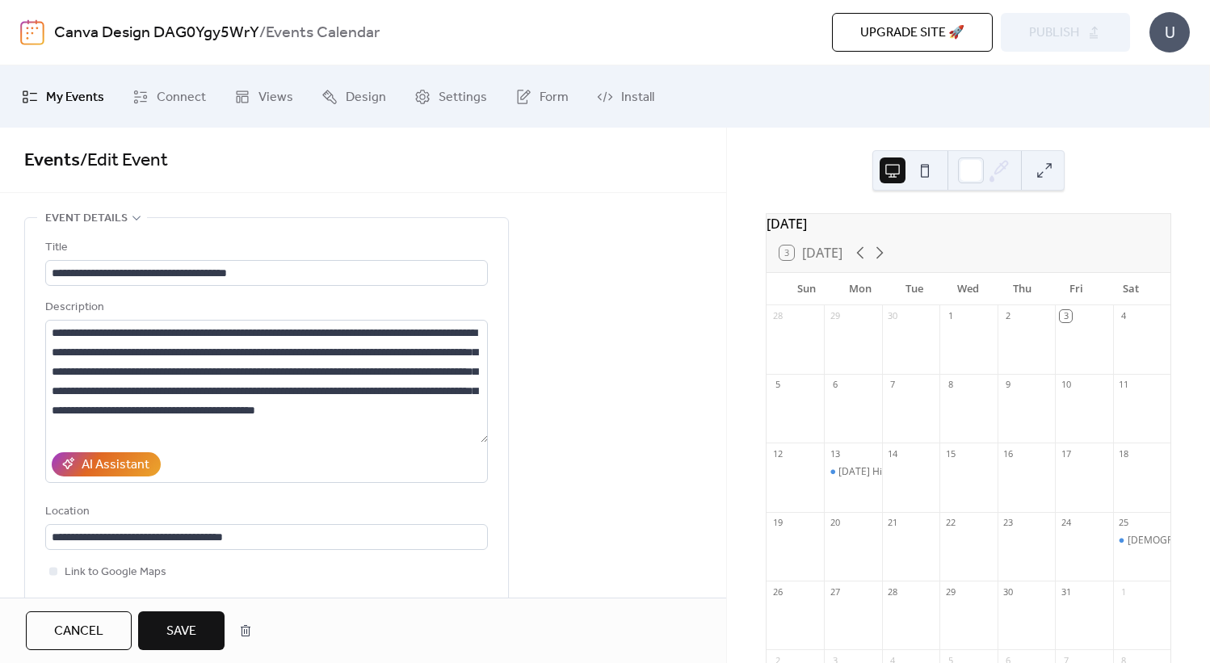
scroll to position [658, 0]
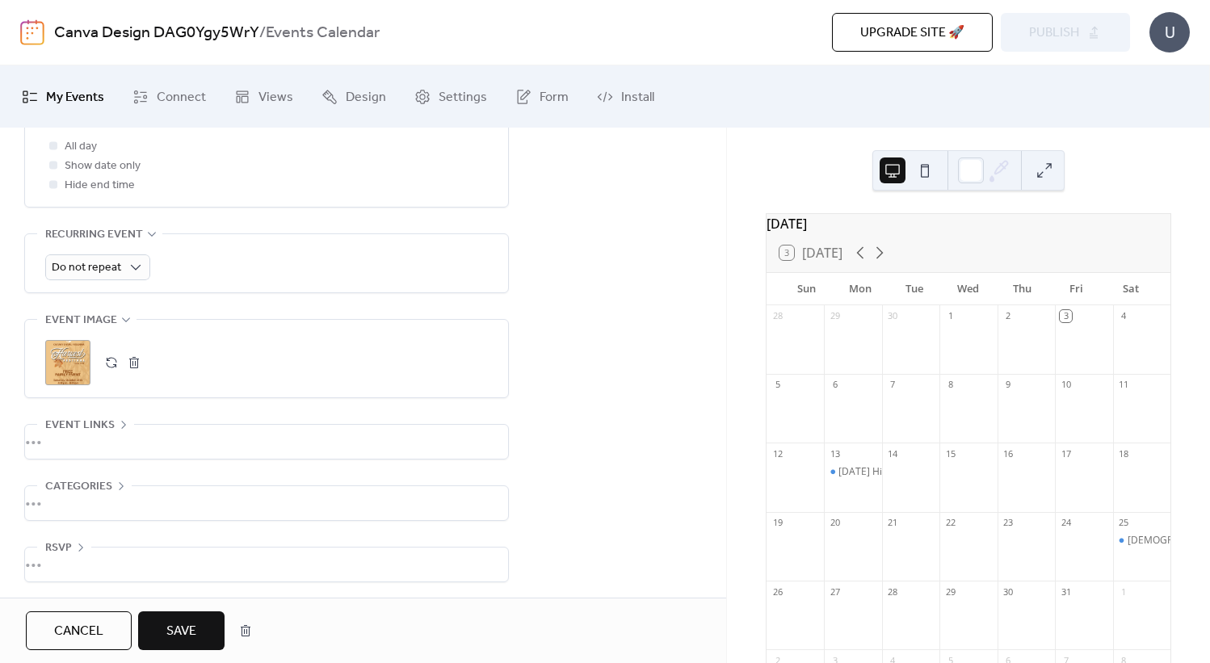
click at [176, 631] on span "Save" at bounding box center [181, 631] width 30 height 19
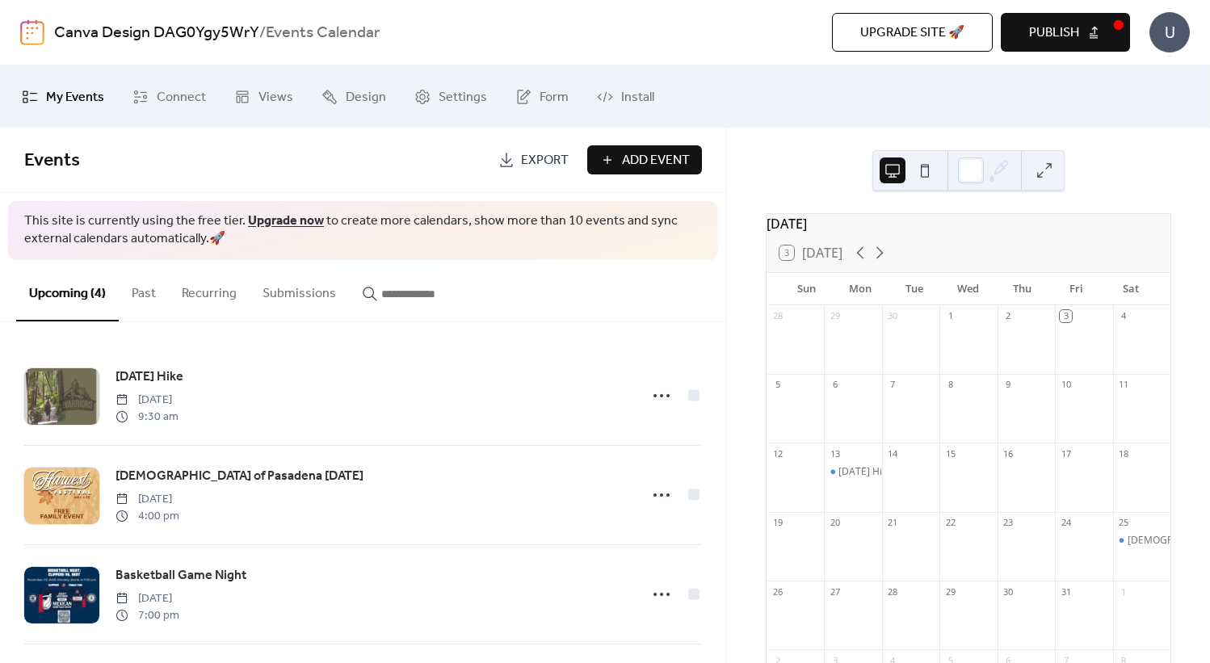
click at [1061, 34] on span "Publish" at bounding box center [1054, 32] width 50 height 19
